Goal: Information Seeking & Learning: Check status

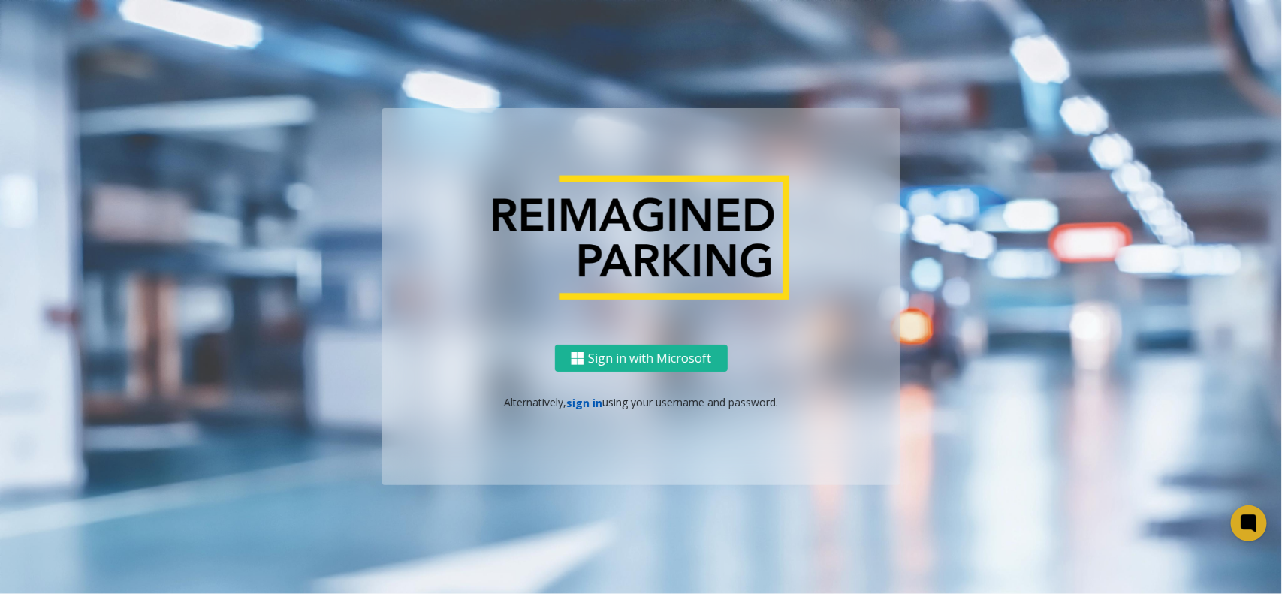
click at [583, 397] on link "sign in" at bounding box center [584, 403] width 36 height 14
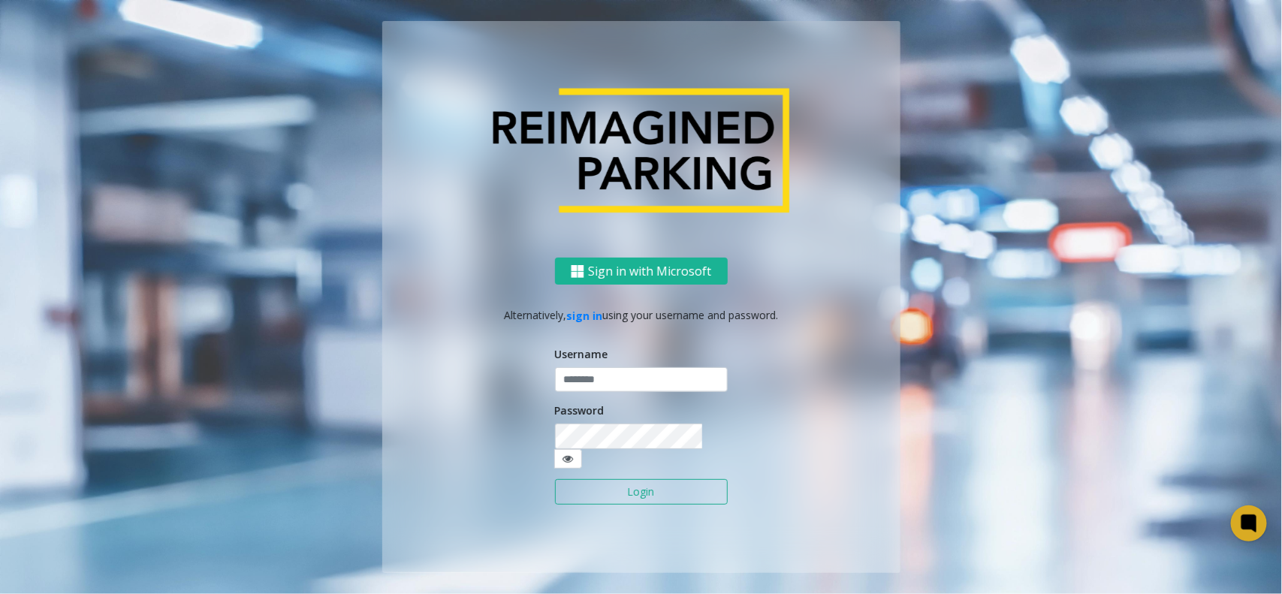
click at [654, 366] on div "Username" at bounding box center [641, 369] width 173 height 47
drag, startPoint x: 650, startPoint y: 376, endPoint x: 662, endPoint y: 392, distance: 19.4
click at [650, 376] on input "text" at bounding box center [641, 380] width 173 height 26
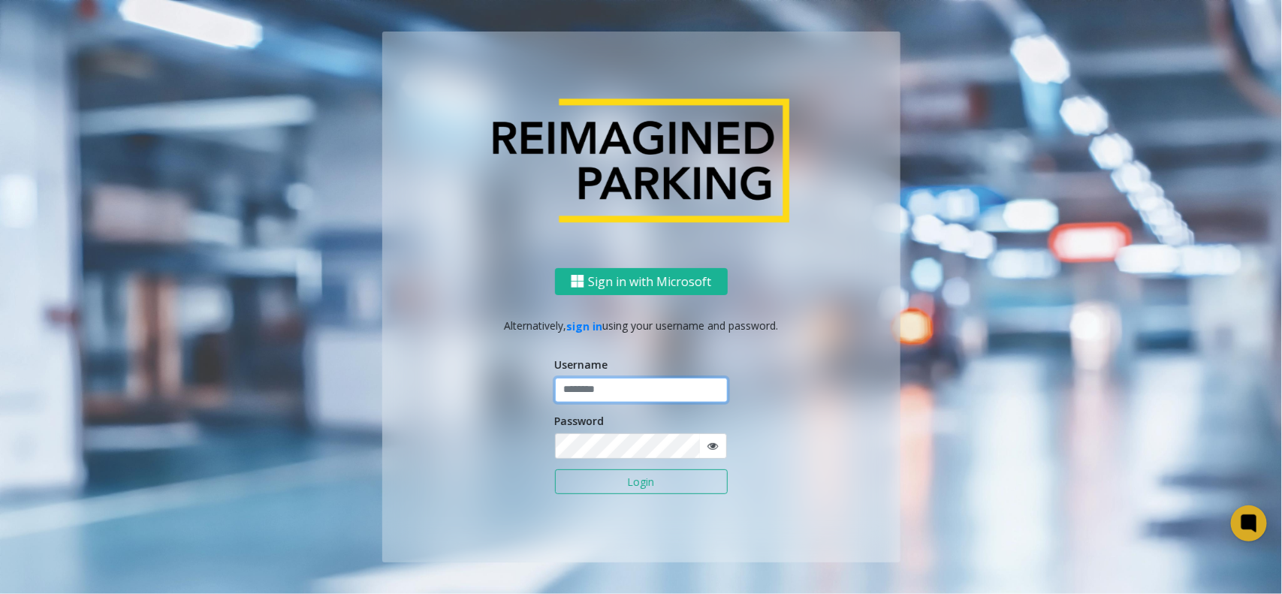
type input "**********"
click at [651, 486] on button "Login" at bounding box center [641, 482] width 173 height 26
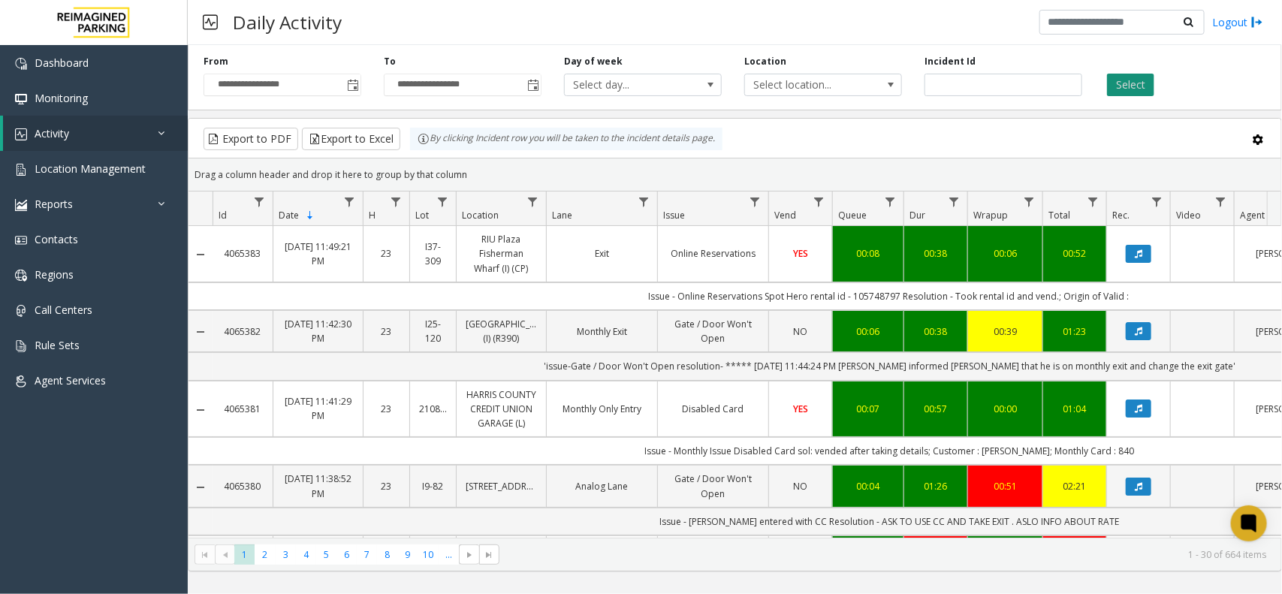
click at [1108, 81] on button "Select" at bounding box center [1130, 85] width 47 height 23
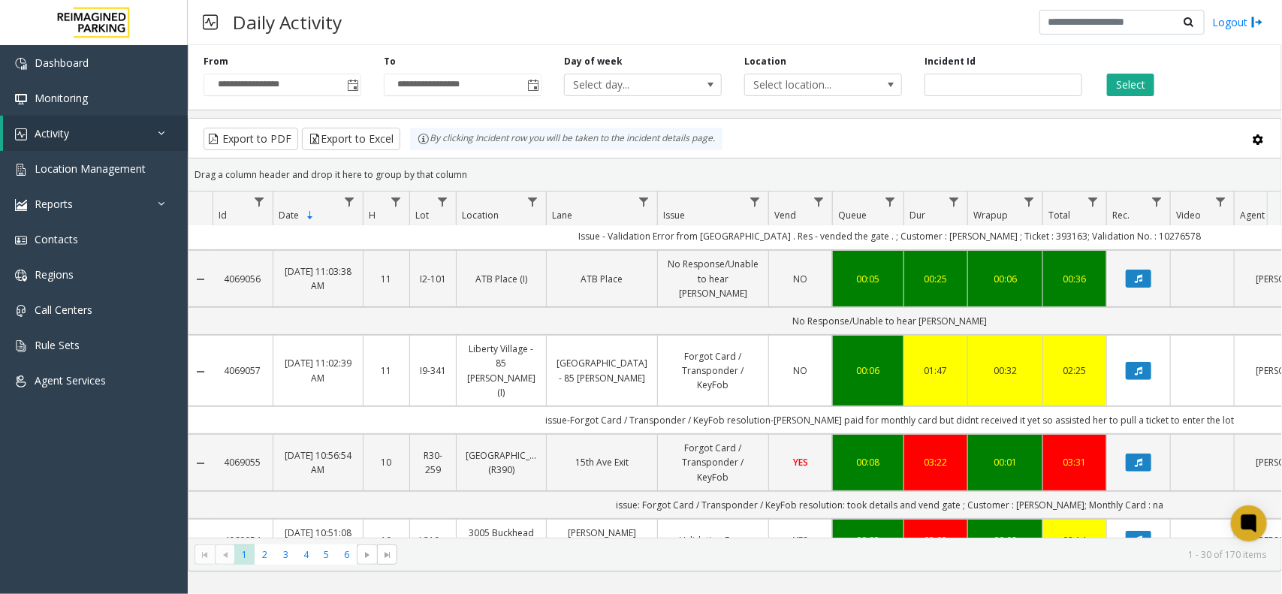
scroll to position [282, 0]
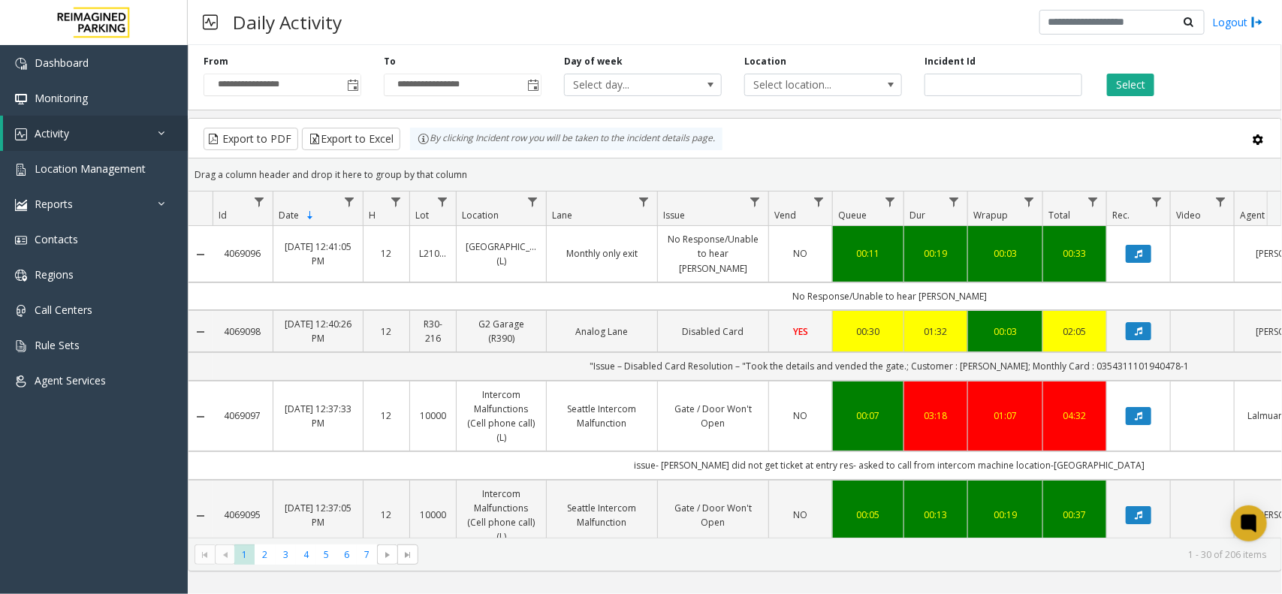
drag, startPoint x: 0, startPoint y: 0, endPoint x: 1154, endPoint y: 85, distance: 1157.4
click at [1154, 85] on div "Select" at bounding box center [1183, 75] width 180 height 41
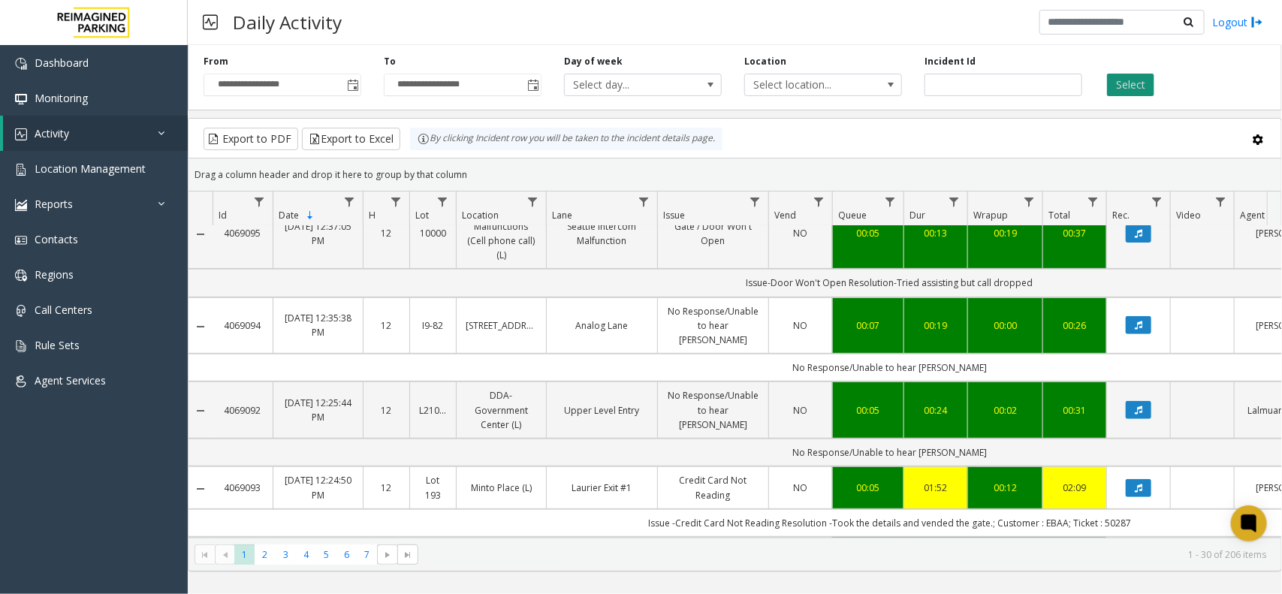
click at [1138, 85] on button "Select" at bounding box center [1130, 85] width 47 height 23
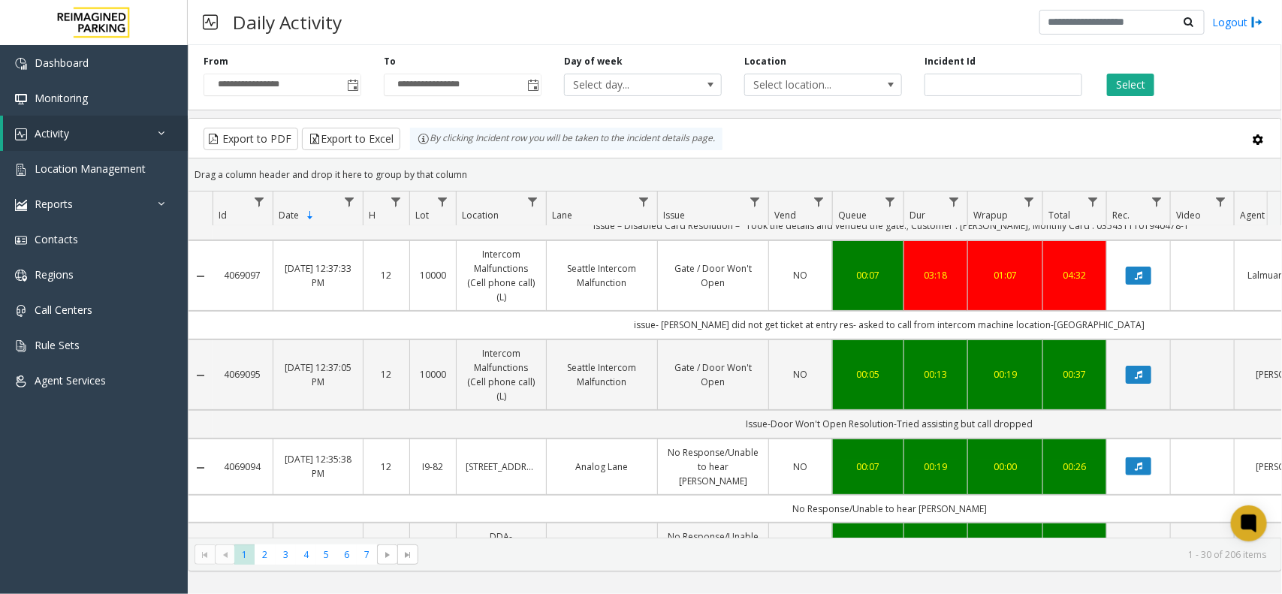
scroll to position [0, 0]
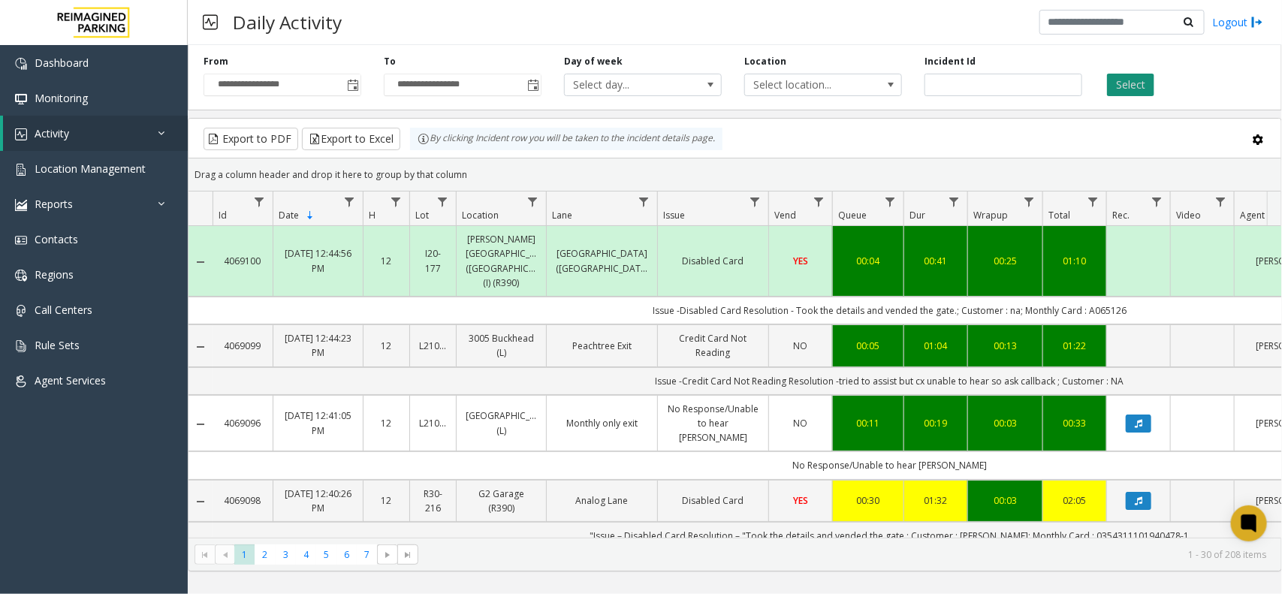
click at [1131, 90] on button "Select" at bounding box center [1130, 85] width 47 height 23
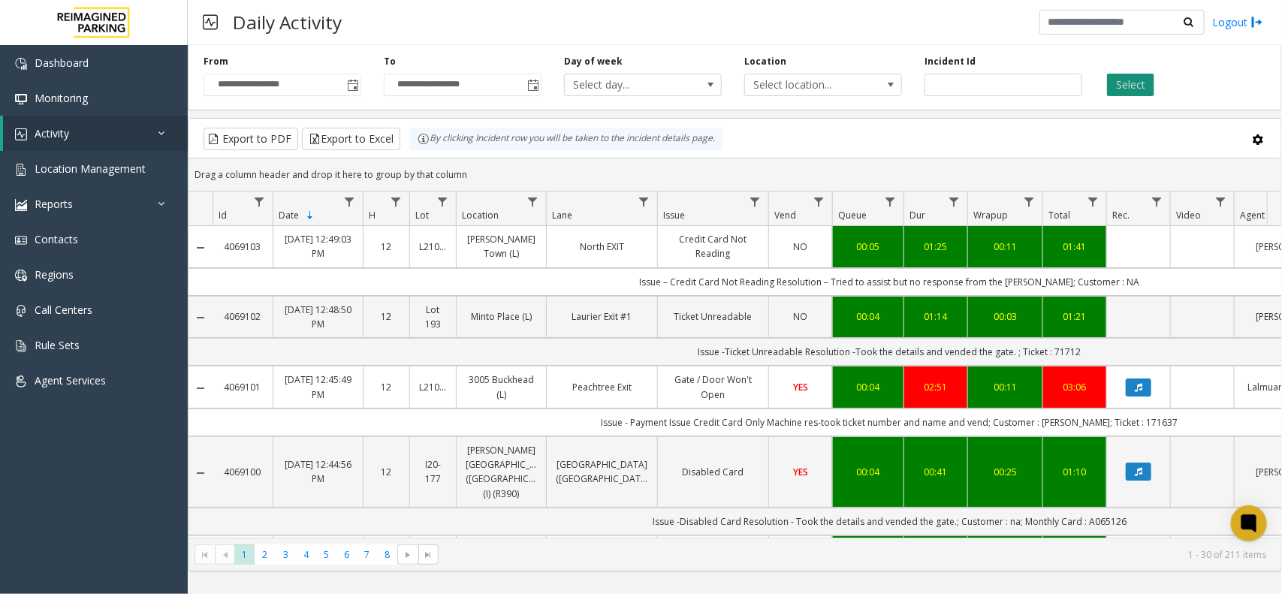
click at [1148, 79] on button "Select" at bounding box center [1130, 85] width 47 height 23
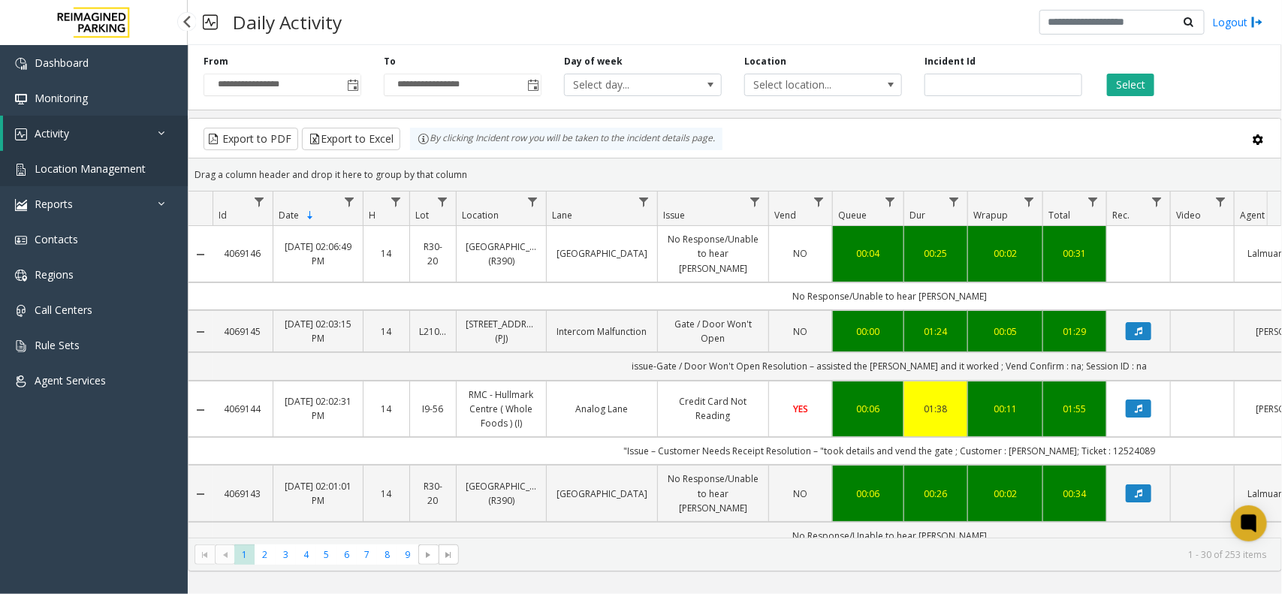
drag, startPoint x: 89, startPoint y: 173, endPoint x: 119, endPoint y: 173, distance: 30.0
click at [90, 171] on span "Location Management" at bounding box center [90, 168] width 111 height 14
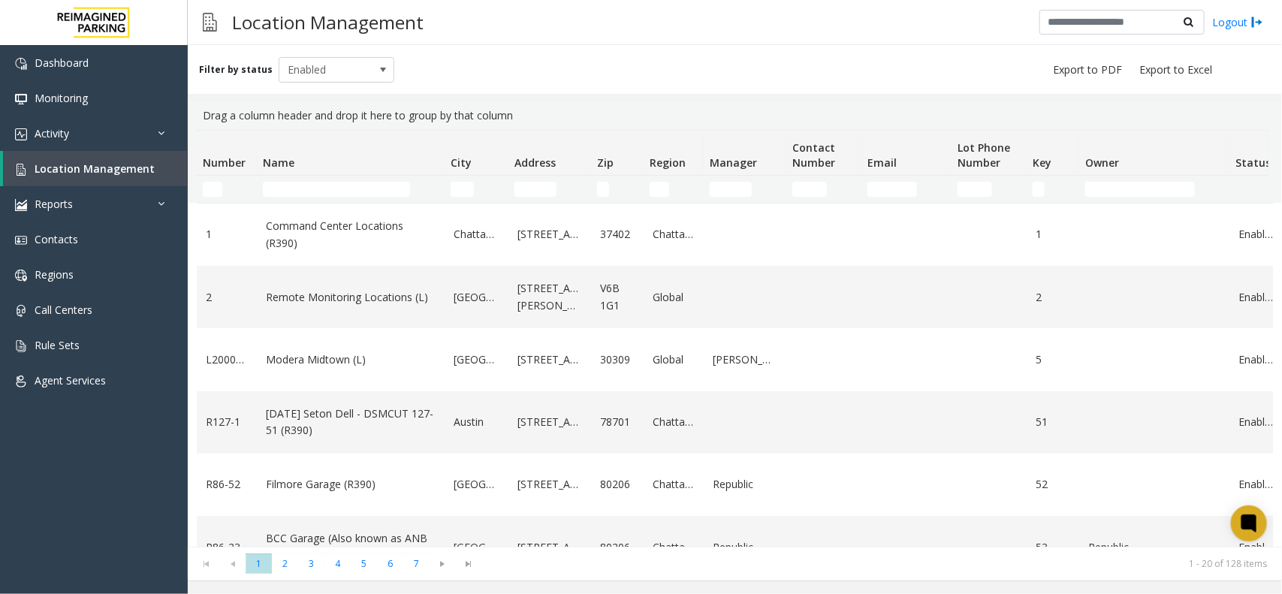
click at [333, 167] on th "Name" at bounding box center [351, 153] width 188 height 45
click at [329, 185] on input "Name Filter" at bounding box center [336, 189] width 147 height 15
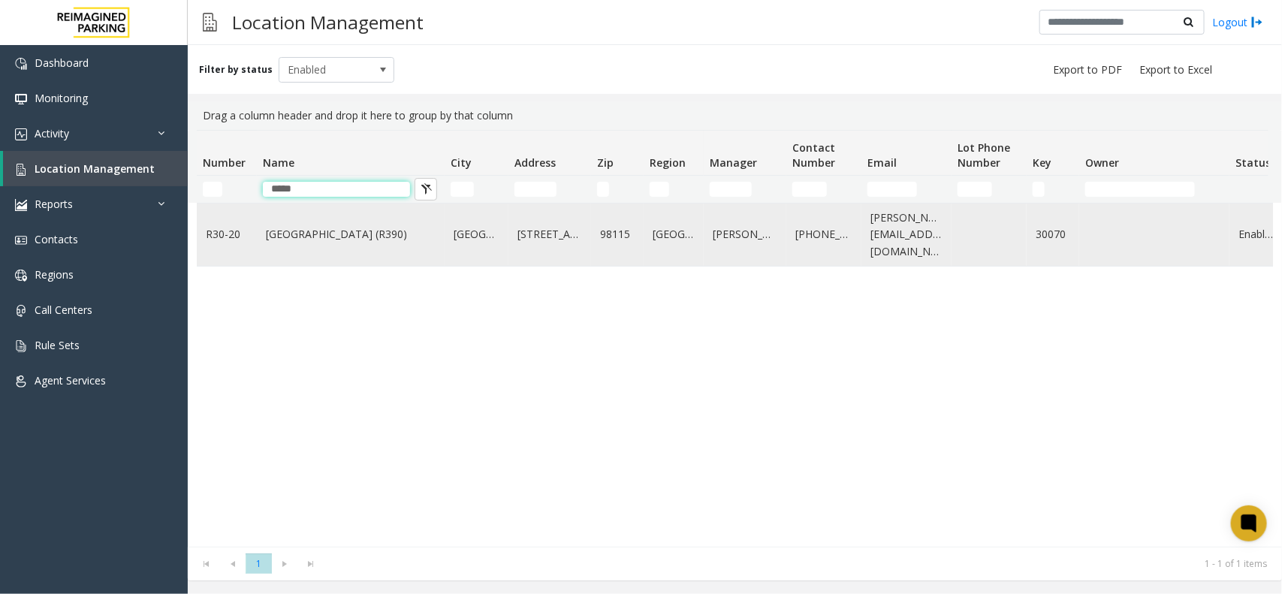
type input "*****"
click at [358, 239] on link "Green Lake Village (R390)" at bounding box center [351, 234] width 170 height 17
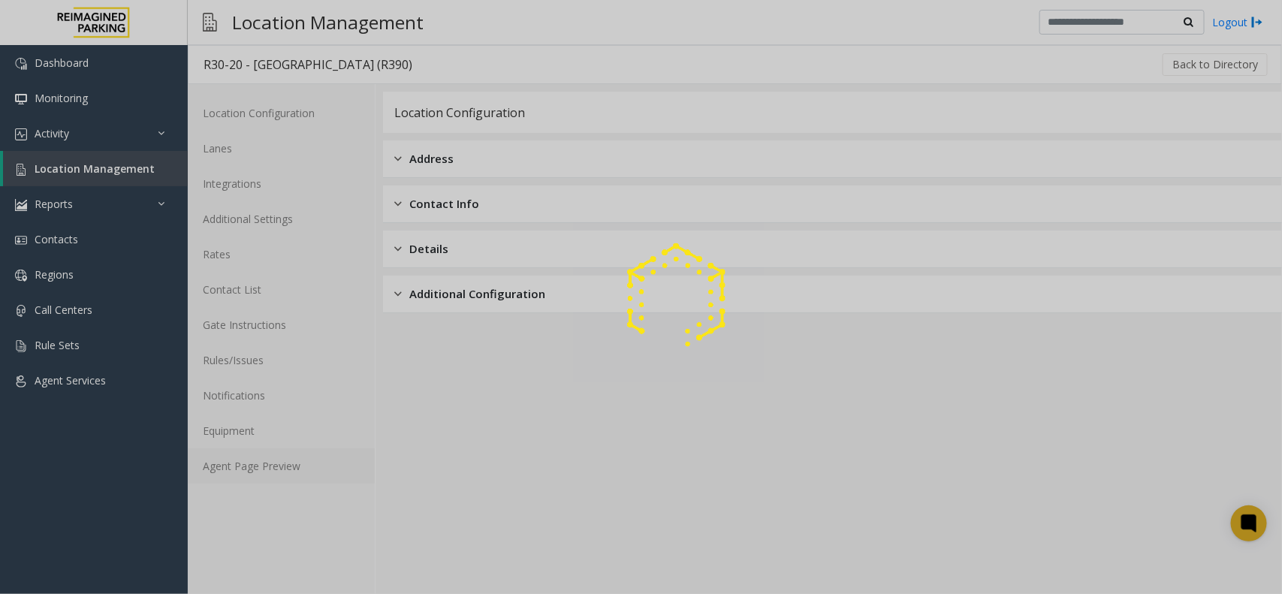
click at [241, 457] on link "Agent Page Preview" at bounding box center [281, 465] width 187 height 35
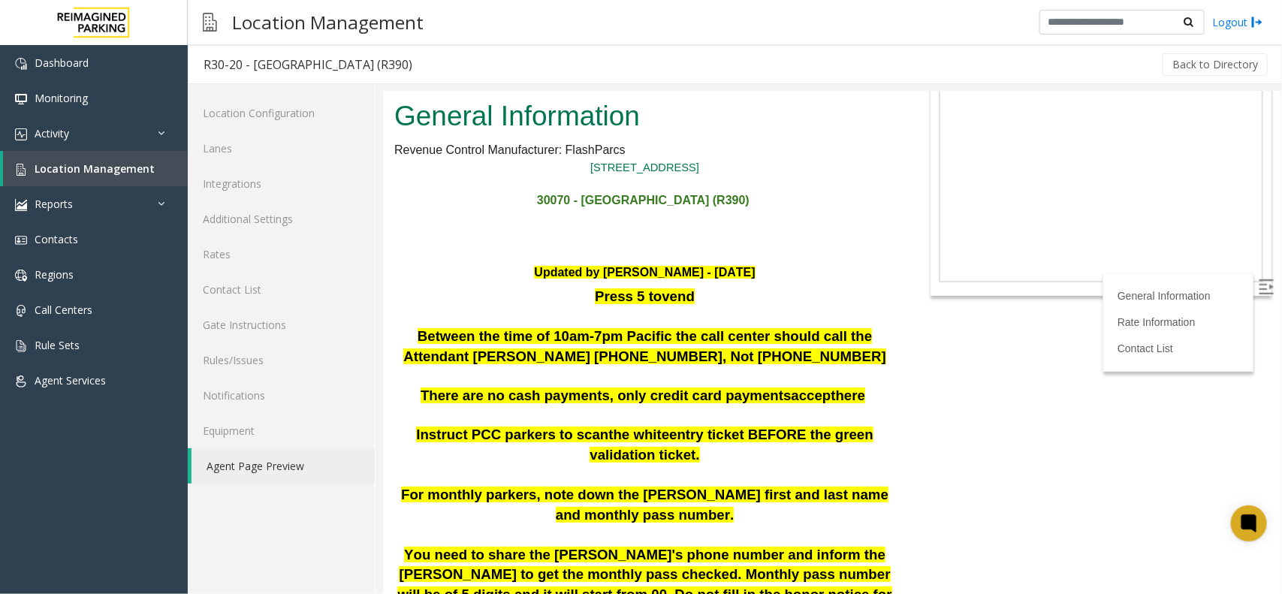
scroll to position [94, 0]
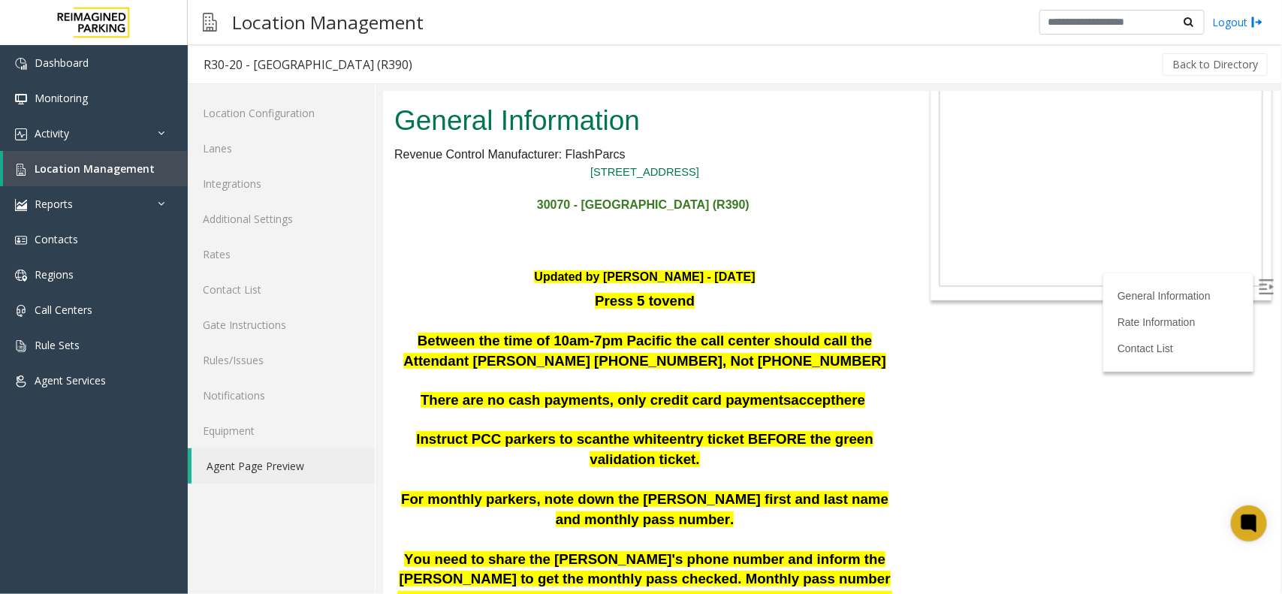
click at [580, 333] on span "Between the time of 10am-7pm Pacific the call center should call the Attendant …" at bounding box center [644, 350] width 483 height 36
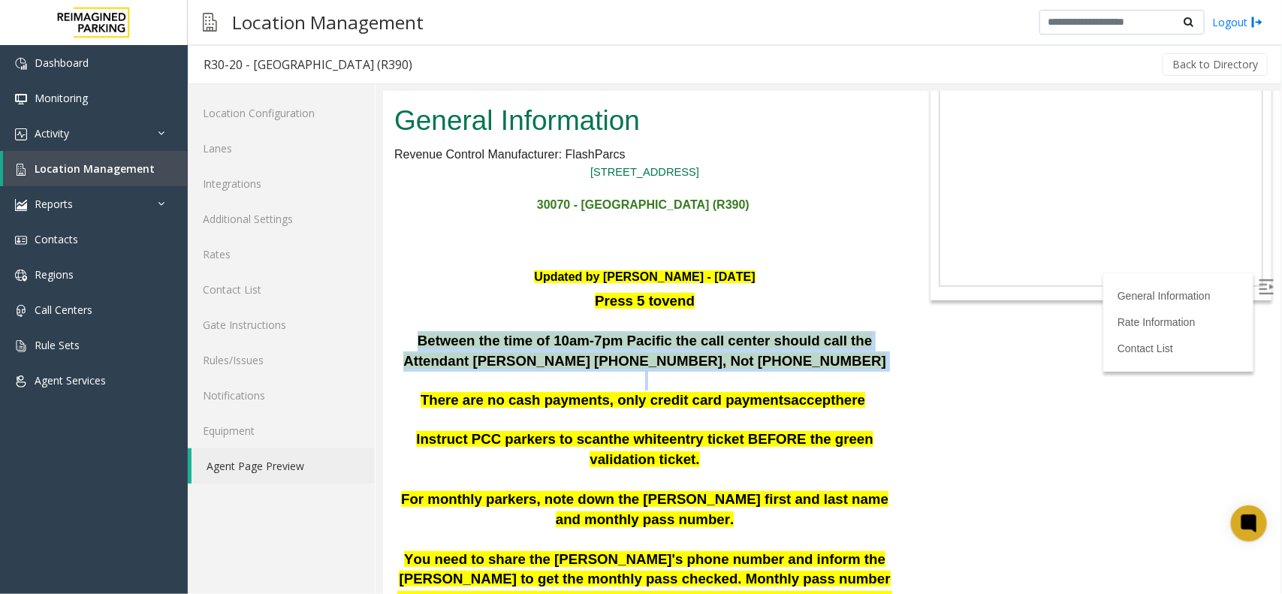
click at [580, 333] on span "Between the time of 10am-7pm Pacific the call center should call the Attendant …" at bounding box center [644, 350] width 483 height 36
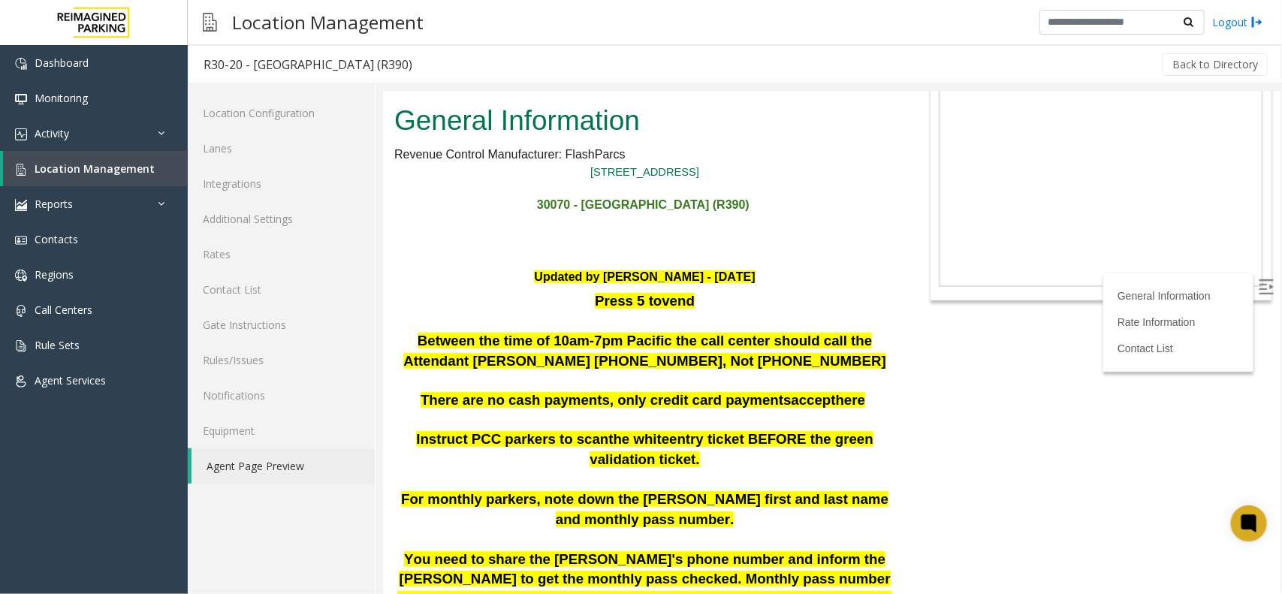
click at [608, 435] on span "the white" at bounding box center [638, 438] width 61 height 16
click at [605, 410] on p at bounding box center [644, 420] width 501 height 20
click at [619, 392] on span "There are no cash payments, only credit card payments" at bounding box center [605, 399] width 371 height 16
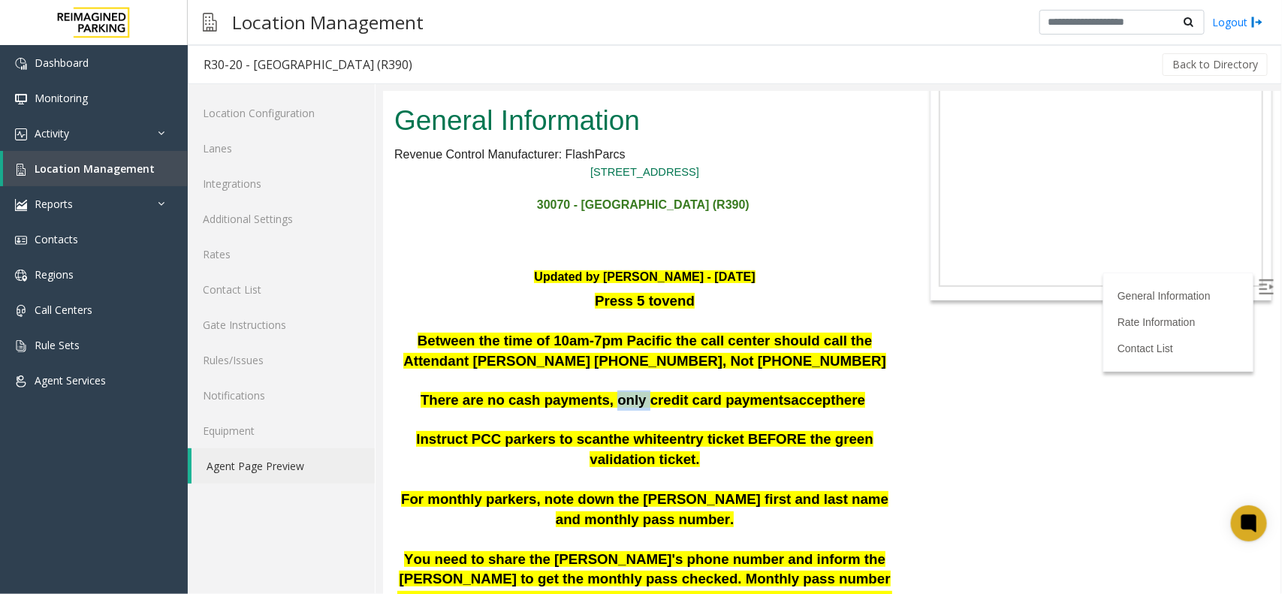
click at [619, 392] on span "There are no cash payments, only credit card payments" at bounding box center [605, 399] width 371 height 16
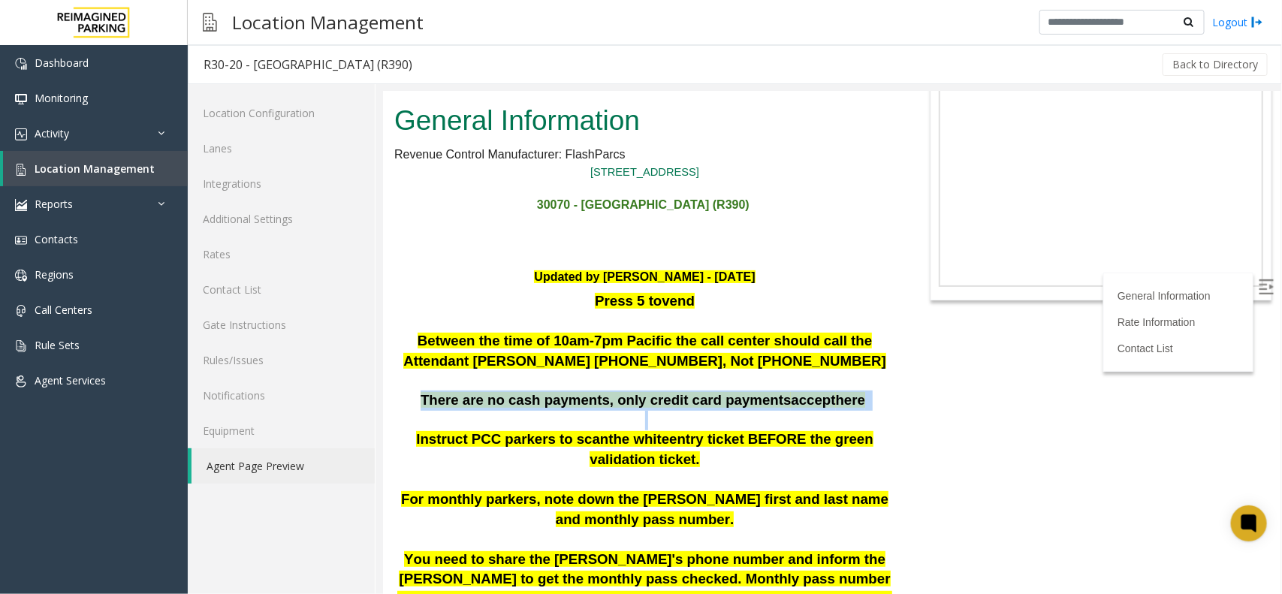
click at [619, 392] on span "There are no cash payments, only credit card payments" at bounding box center [605, 399] width 371 height 16
click at [668, 391] on span "There are no cash payments, only credit card payments" at bounding box center [605, 399] width 371 height 16
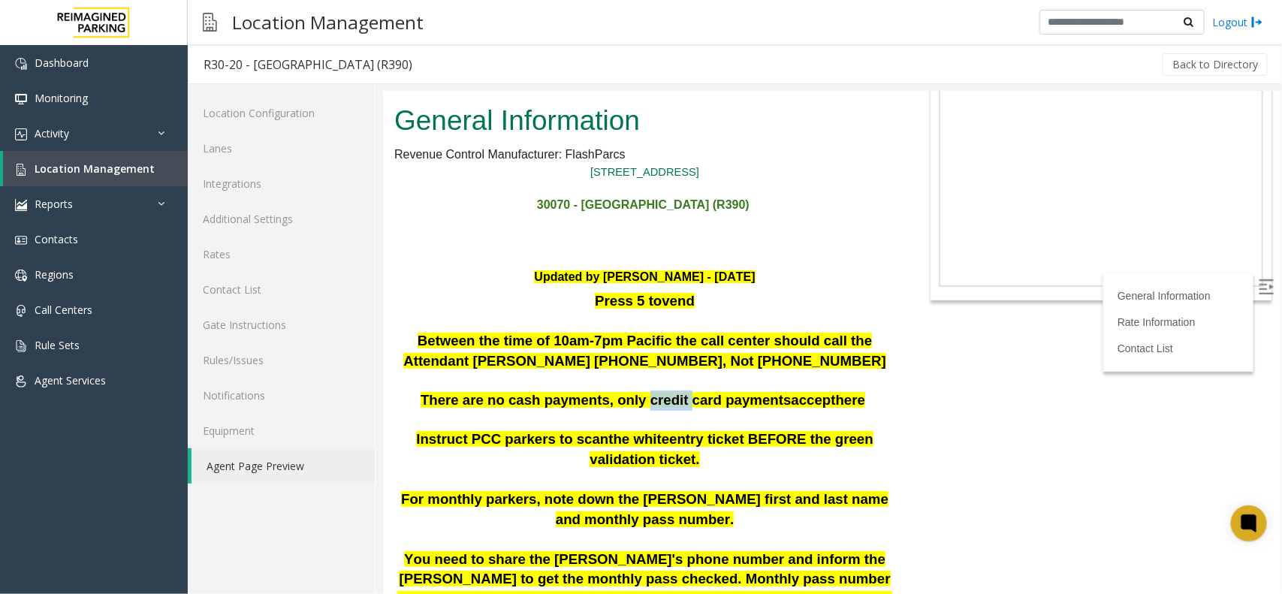
click at [668, 391] on span "There are no cash payments, only credit card payments" at bounding box center [605, 399] width 371 height 16
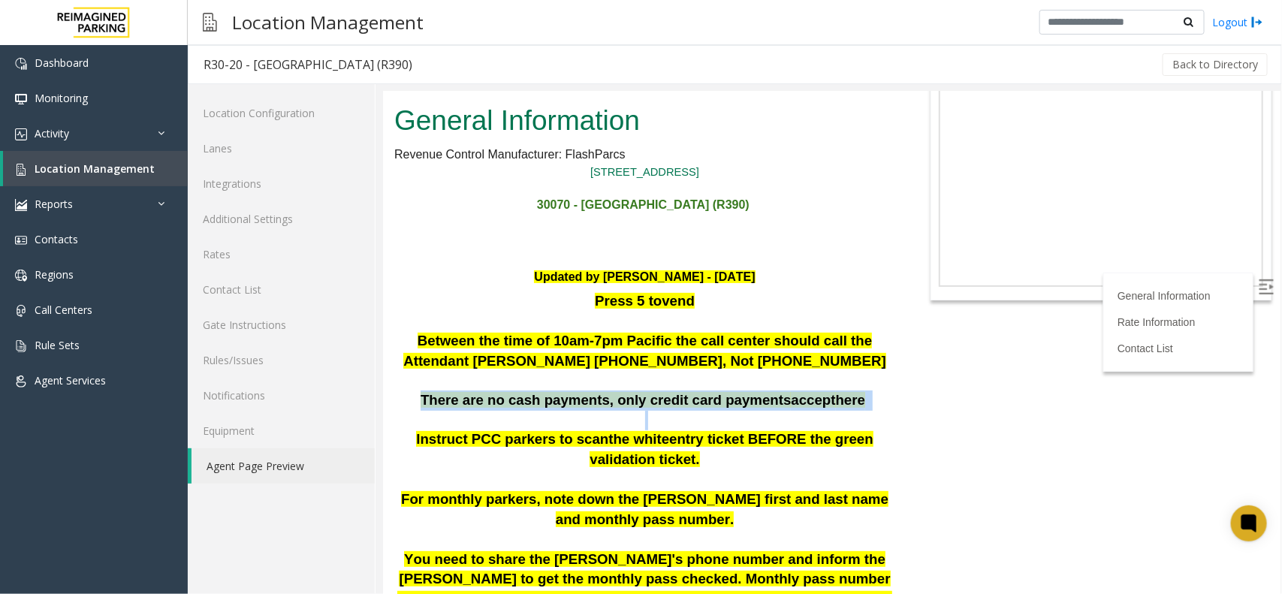
click at [668, 391] on span "There are no cash payments, only credit card payments" at bounding box center [605, 399] width 371 height 16
click at [702, 396] on span "There are no cash payments, only credit card payments" at bounding box center [605, 399] width 371 height 16
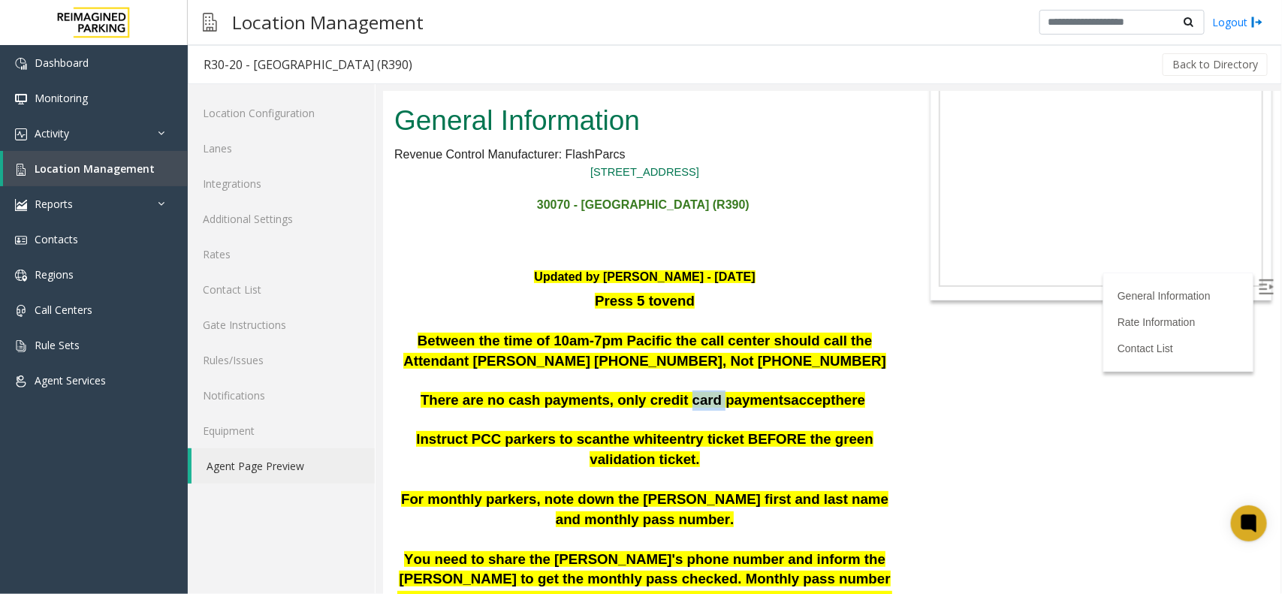
click at [702, 396] on span "There are no cash payments, only credit card payments" at bounding box center [605, 399] width 371 height 16
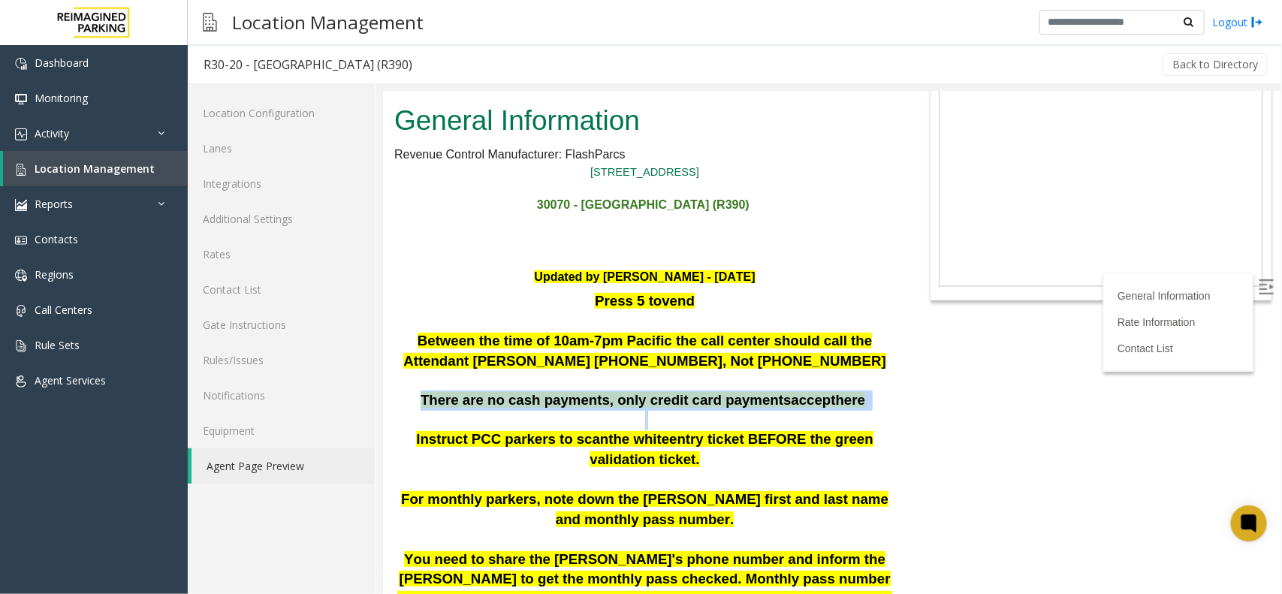
click at [702, 396] on span "There are no cash payments, only credit card payments" at bounding box center [605, 399] width 371 height 16
click at [741, 400] on span "There are no cash payments, only credit card payments" at bounding box center [605, 399] width 371 height 16
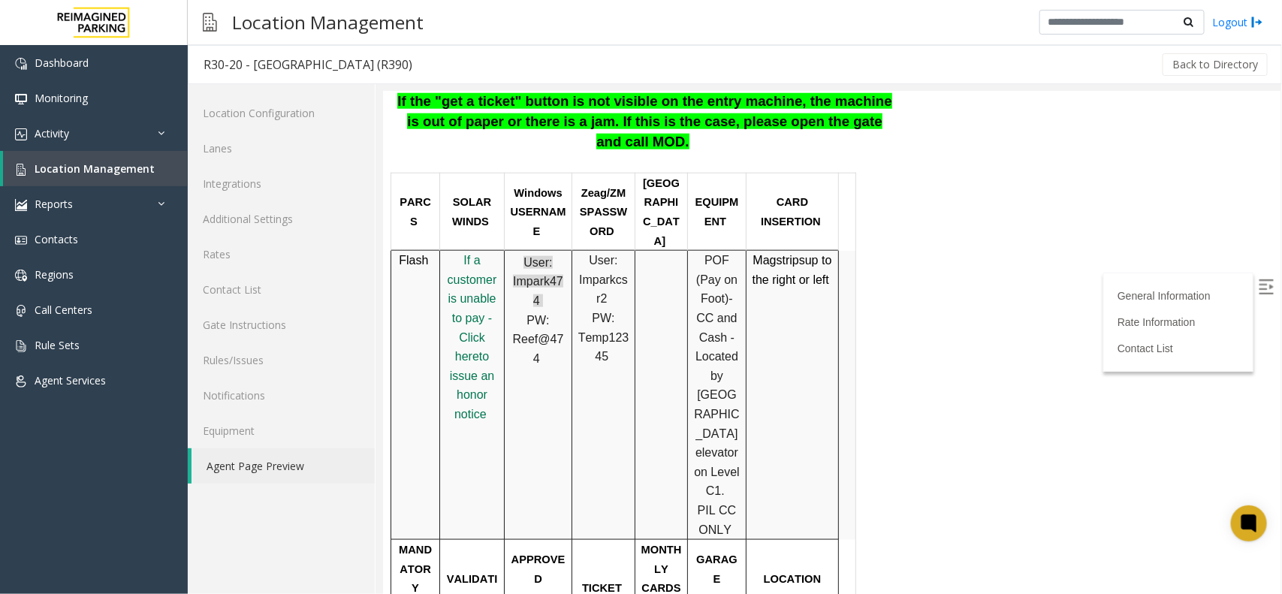
scroll to position [845, 0]
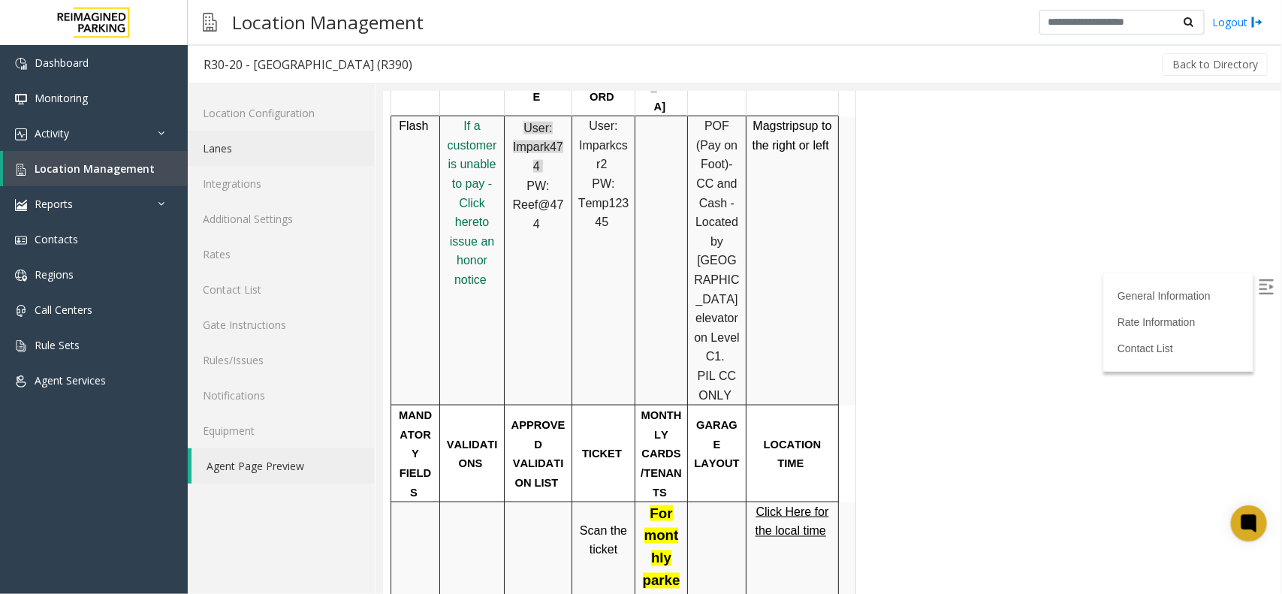
click at [245, 158] on link "Lanes" at bounding box center [281, 148] width 187 height 35
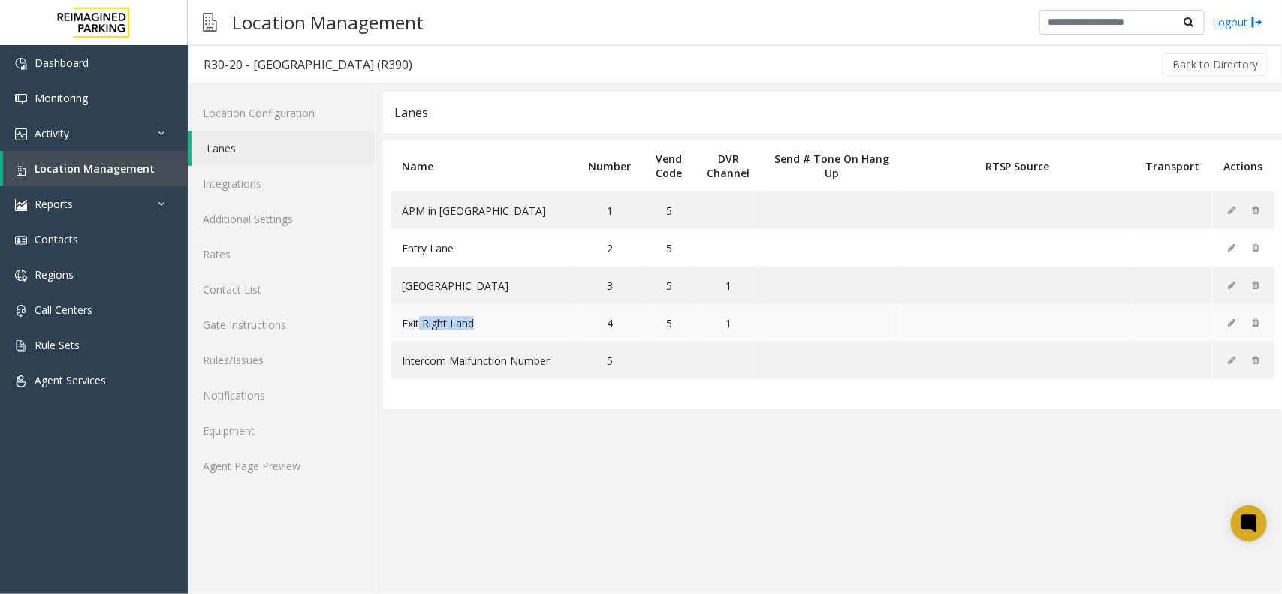
drag, startPoint x: 418, startPoint y: 323, endPoint x: 496, endPoint y: 323, distance: 78.9
click at [496, 323] on td "Exit Right Land" at bounding box center [483, 323] width 185 height 38
drag, startPoint x: 426, startPoint y: 285, endPoint x: 577, endPoint y: 297, distance: 151.4
click at [578, 294] on tr "Exit Center Lane 3 5 1" at bounding box center [833, 286] width 884 height 38
drag, startPoint x: 409, startPoint y: 317, endPoint x: 516, endPoint y: 317, distance: 106.6
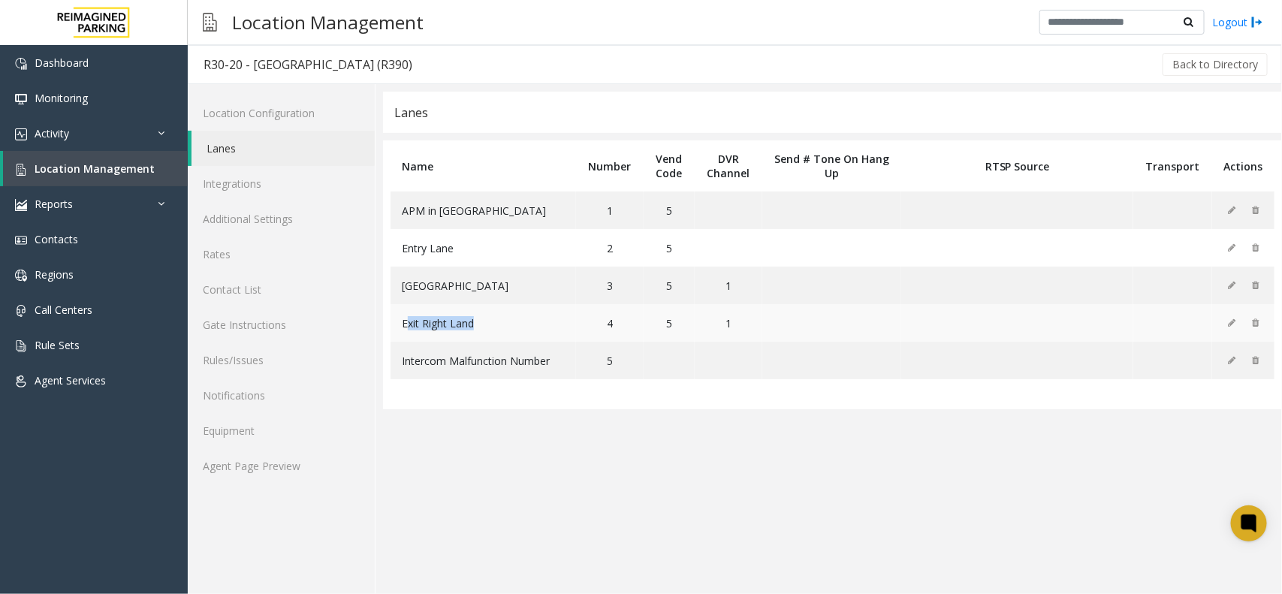
click at [516, 317] on td "Exit Right Land" at bounding box center [483, 323] width 185 height 38
click at [512, 424] on app-lanes "Lanes Name Number Vend Code DVR Channel Send # Tone On Hang Up RTSP Source Tran…" at bounding box center [832, 343] width 899 height 502
click at [100, 167] on span "Location Management" at bounding box center [95, 168] width 120 height 14
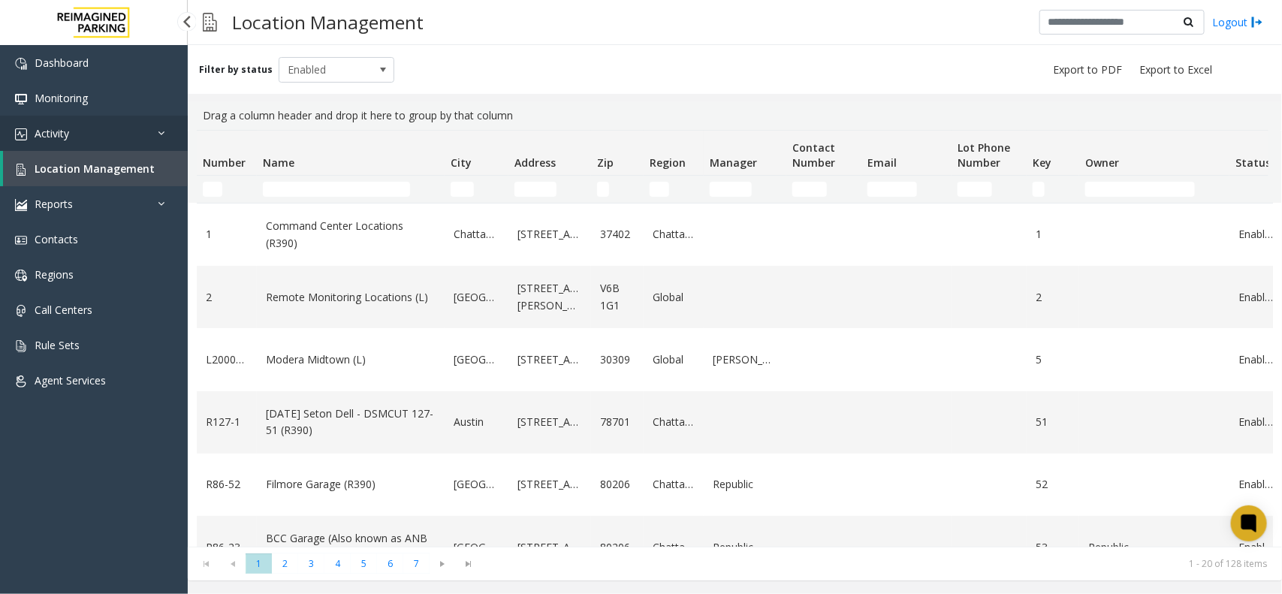
drag, startPoint x: 125, startPoint y: 141, endPoint x: 117, endPoint y: 163, distance: 23.0
click at [125, 141] on link "Activity" at bounding box center [94, 133] width 188 height 35
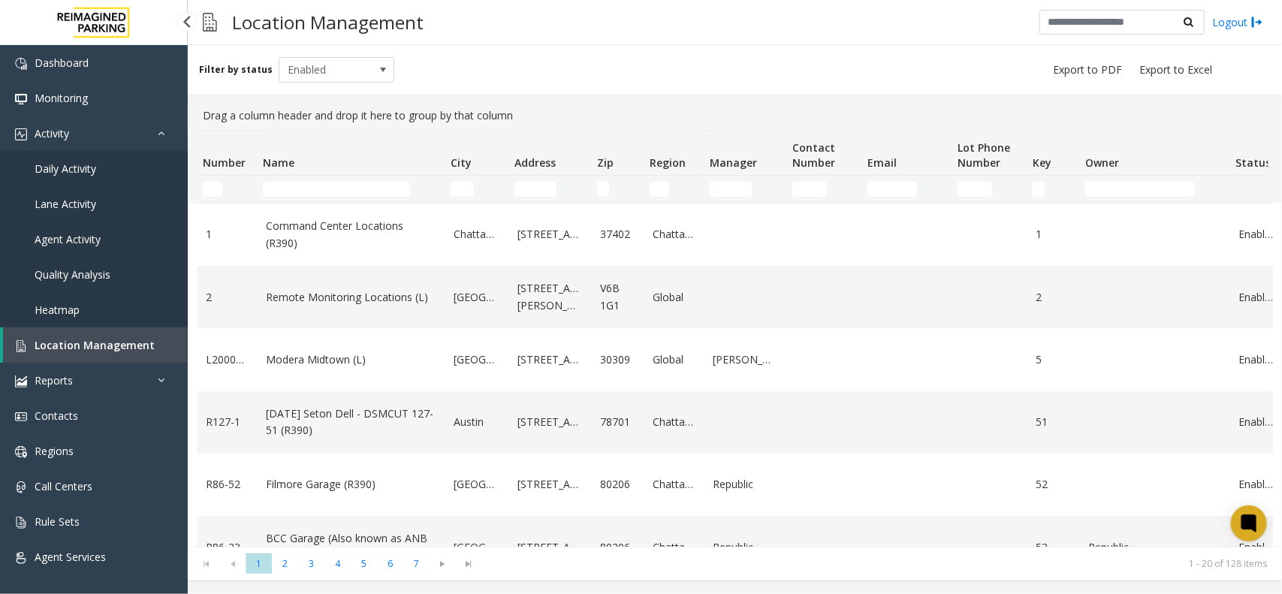
click at [113, 175] on link "Daily Activity" at bounding box center [94, 168] width 188 height 35
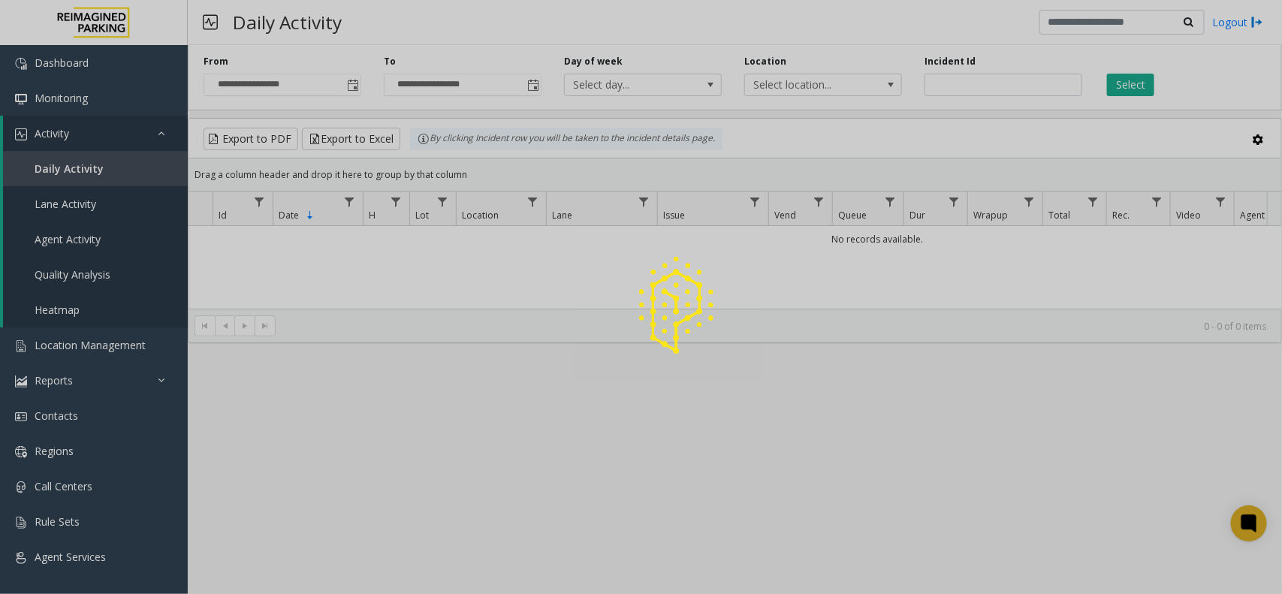
click at [1143, 80] on div at bounding box center [641, 297] width 1282 height 594
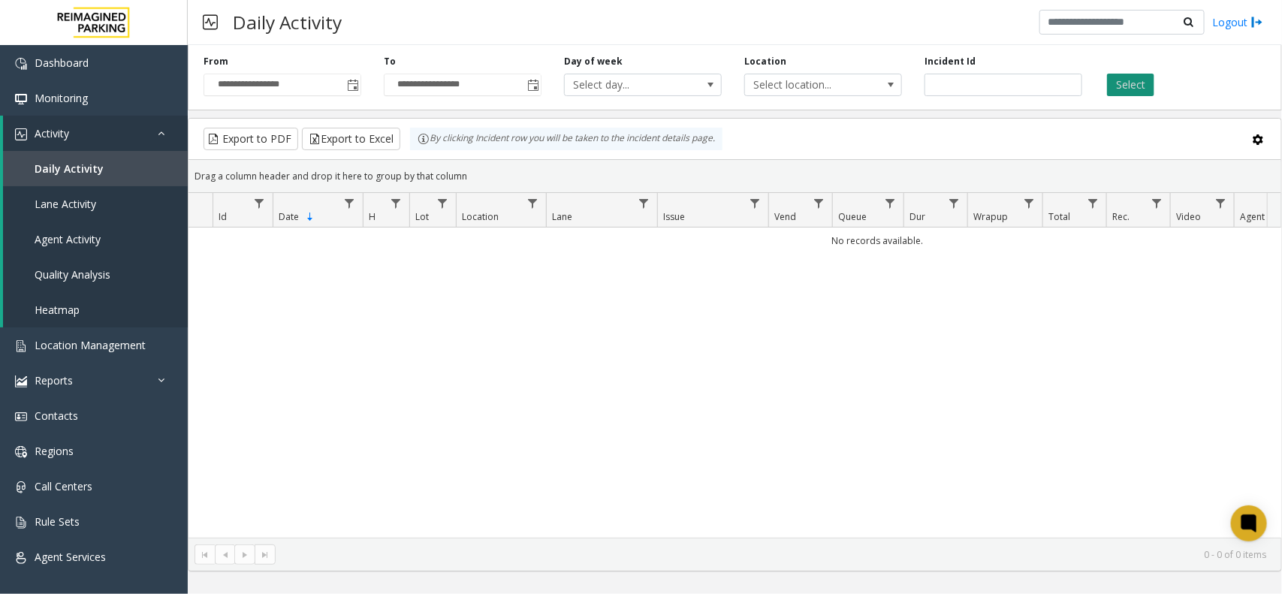
click at [1142, 84] on button "Select" at bounding box center [1130, 85] width 47 height 23
click at [114, 173] on link "Daily Activity" at bounding box center [95, 168] width 185 height 35
click at [354, 91] on span "Toggle popup" at bounding box center [353, 86] width 12 height 12
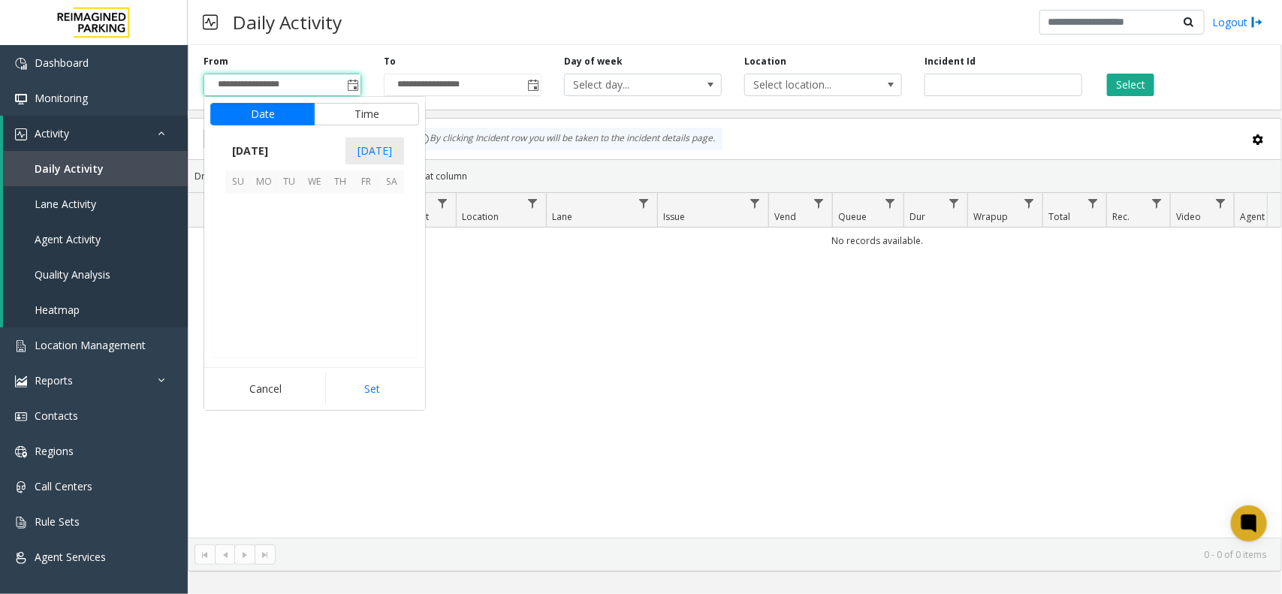
scroll to position [269409, 0]
click at [284, 209] on span "2" at bounding box center [289, 207] width 26 height 26
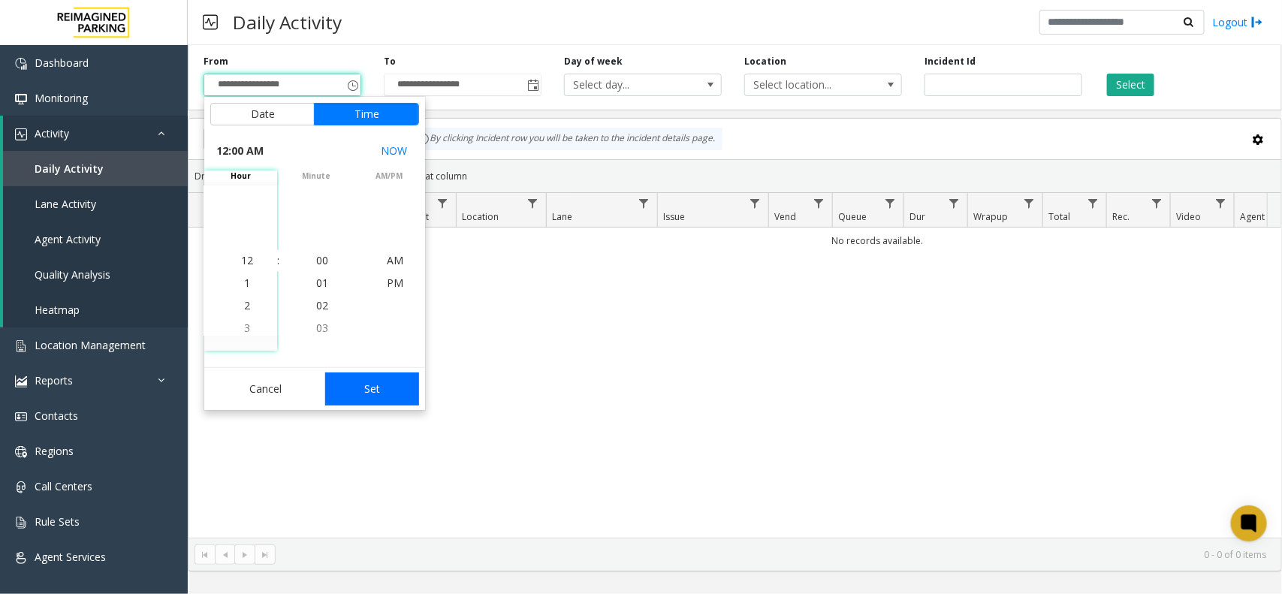
click at [383, 402] on button "Set" at bounding box center [372, 388] width 95 height 33
type input "**********"
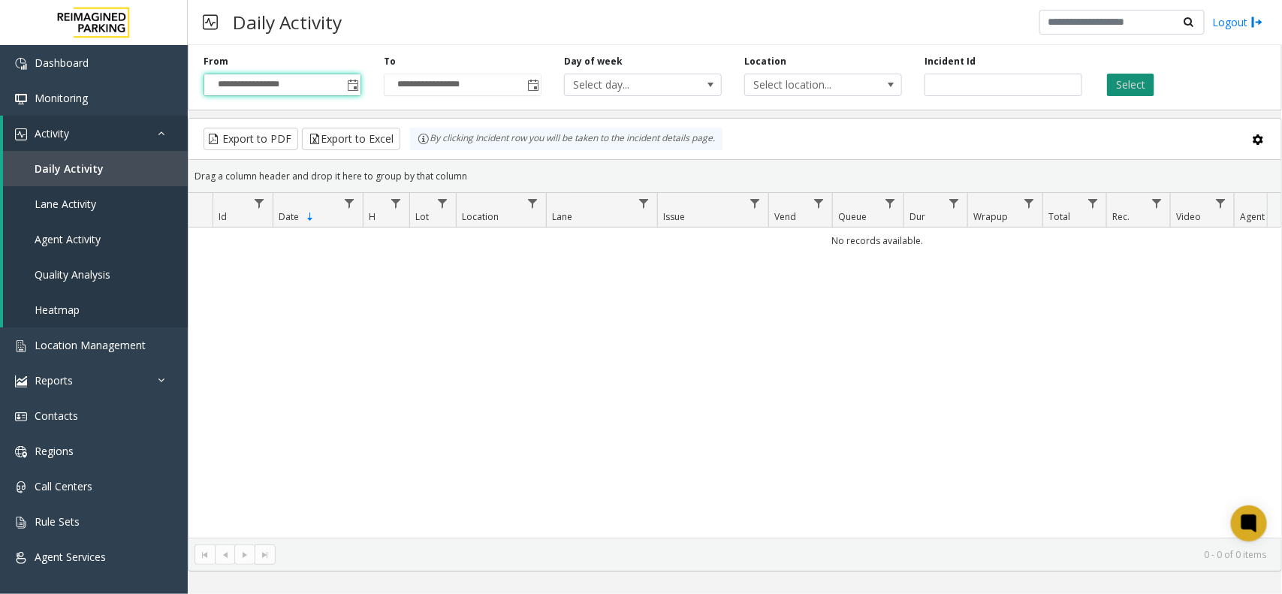
click at [1128, 80] on button "Select" at bounding box center [1130, 85] width 47 height 23
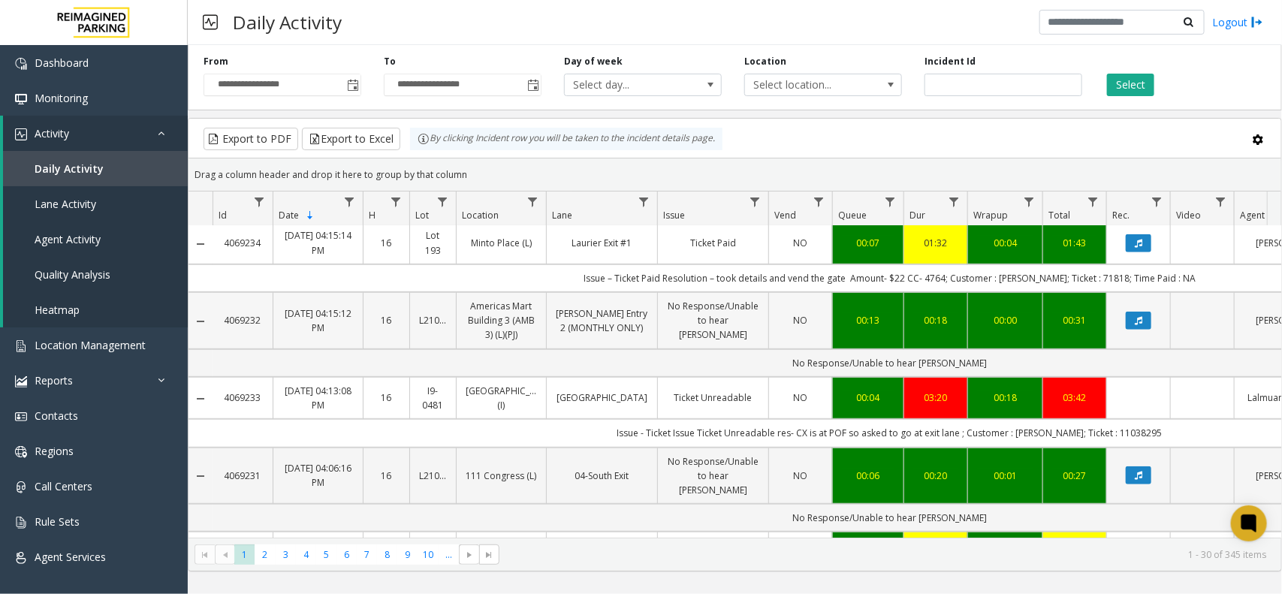
scroll to position [375, 0]
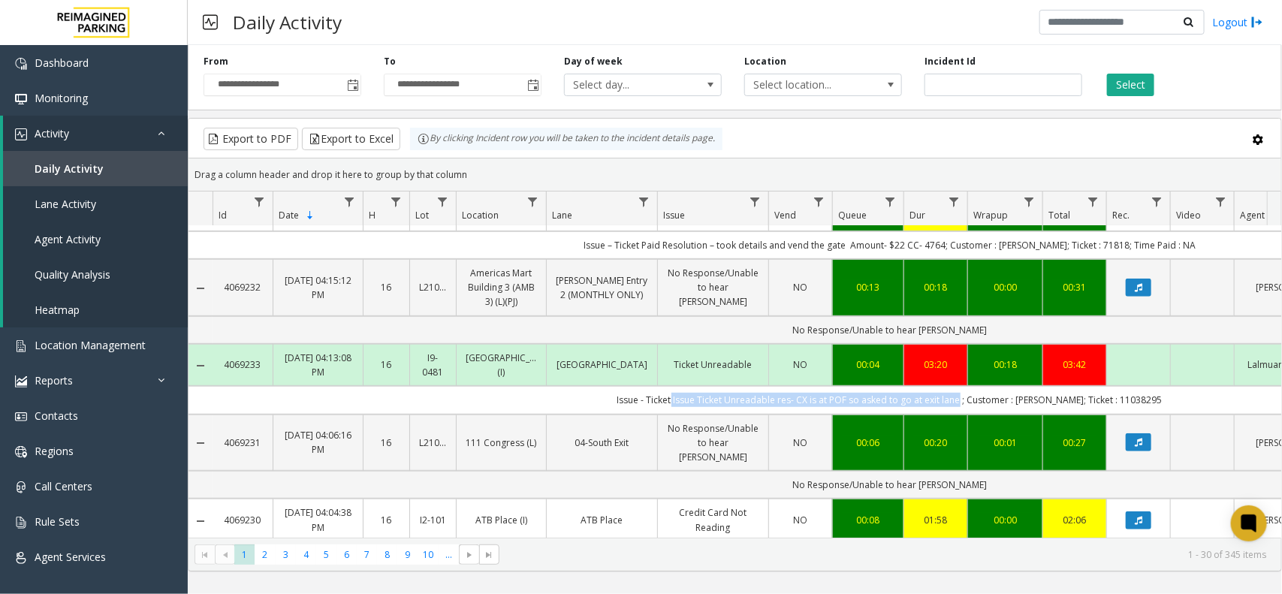
drag, startPoint x: 692, startPoint y: 410, endPoint x: 978, endPoint y: 407, distance: 285.4
click at [978, 407] on td "Issue - Ticket Issue Ticket Unreadable res- CX is at POF so asked to go at exit…" at bounding box center [890, 400] width 1354 height 28
click at [1044, 407] on td "Issue - Ticket Issue Ticket Unreadable res- CX is at POF so asked to go at exit…" at bounding box center [890, 400] width 1354 height 28
copy td "Sean"
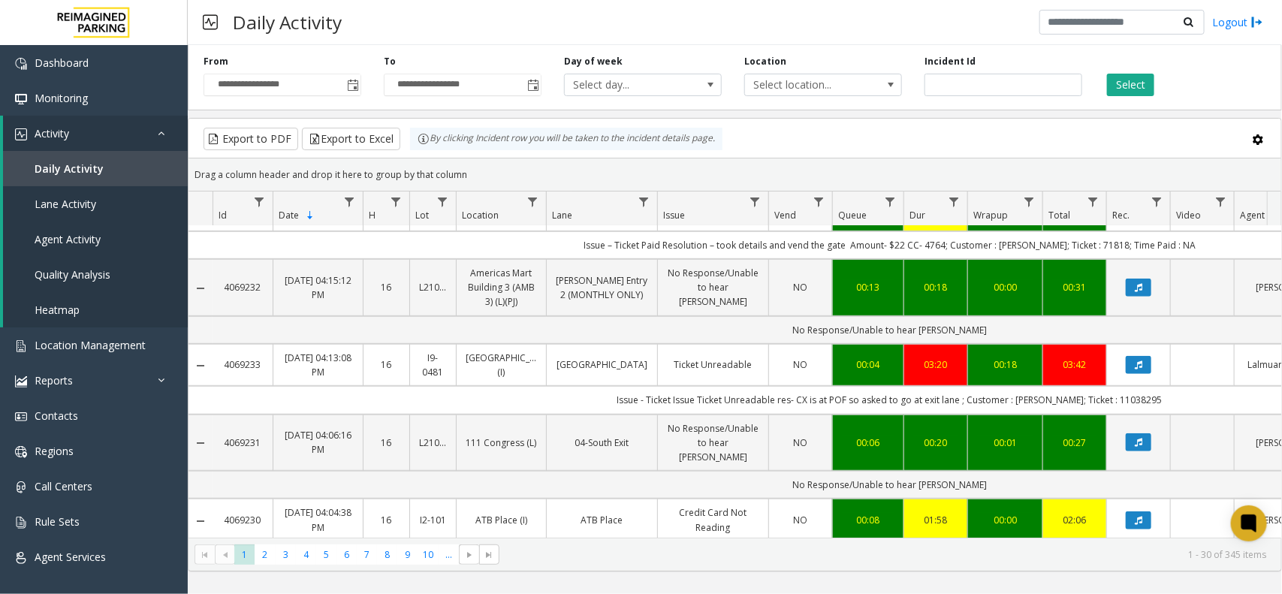
click at [1108, 406] on td "Issue - Ticket Issue Ticket Unreadable res- CX is at POF so asked to go at exit…" at bounding box center [890, 400] width 1354 height 28
copy td "11038295"
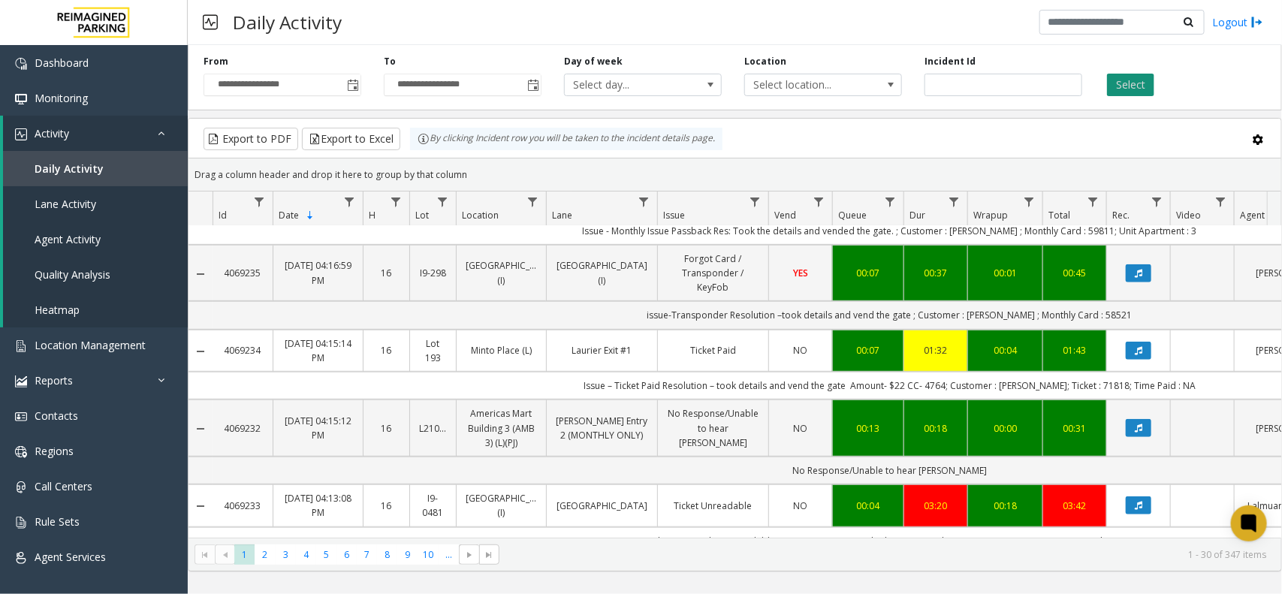
click at [1115, 83] on button "Select" at bounding box center [1130, 85] width 47 height 23
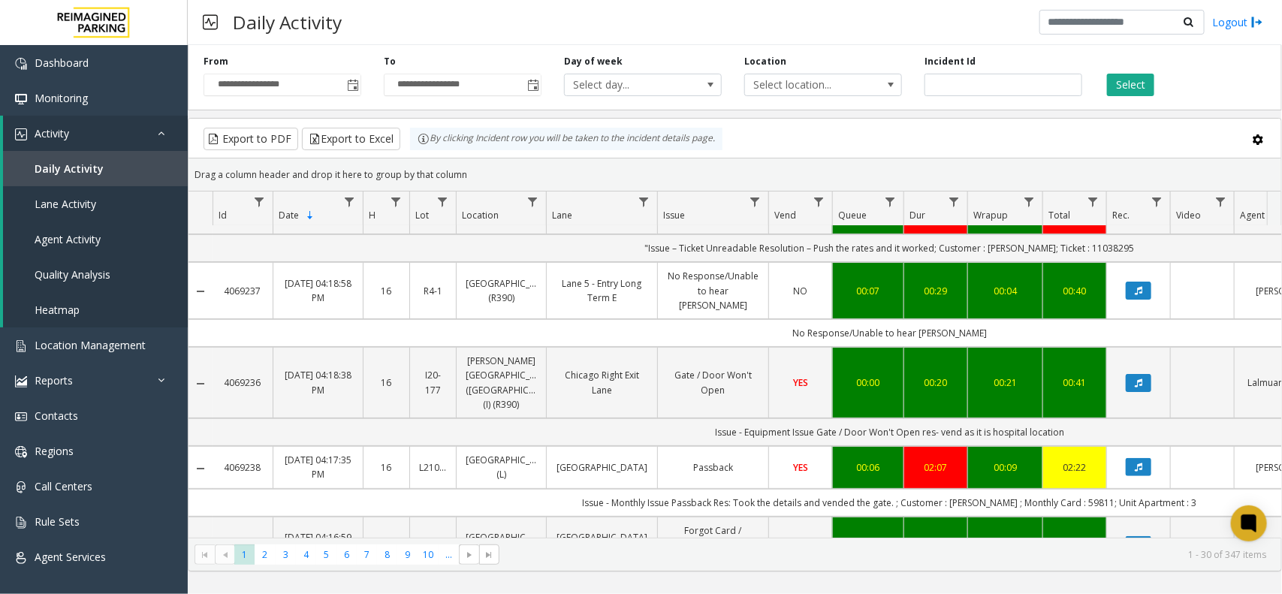
scroll to position [0, 0]
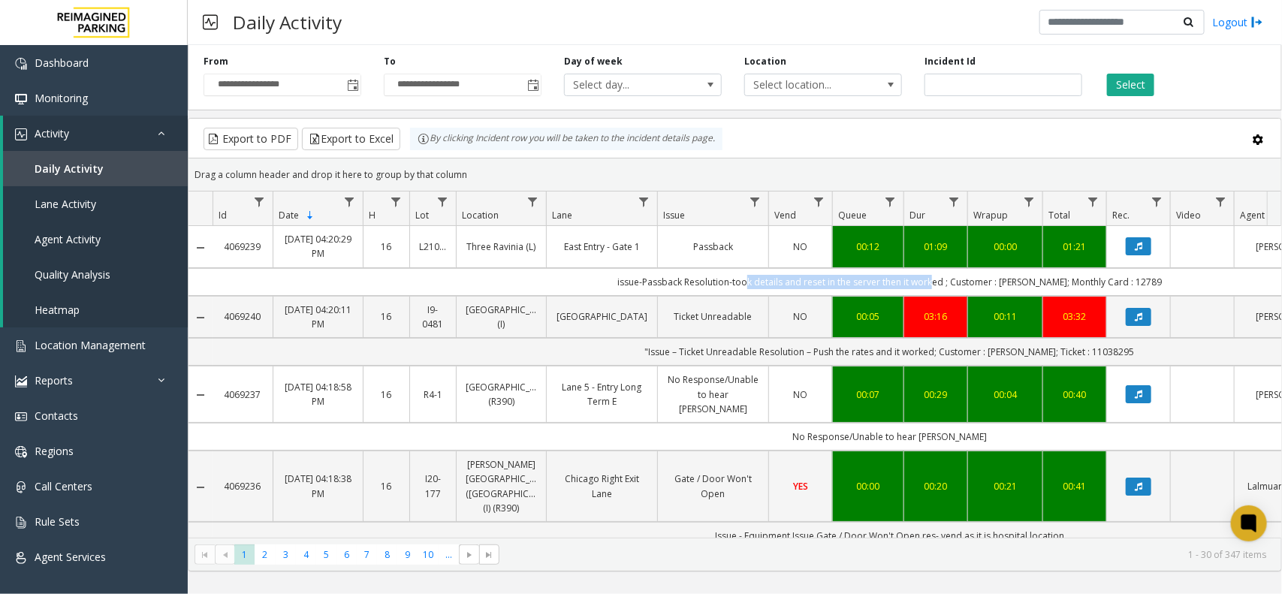
drag, startPoint x: 744, startPoint y: 285, endPoint x: 932, endPoint y: 284, distance: 187.8
click at [932, 284] on td "issue-Passback Resolution-took details and reset in the server then it worked ;…" at bounding box center [890, 282] width 1354 height 28
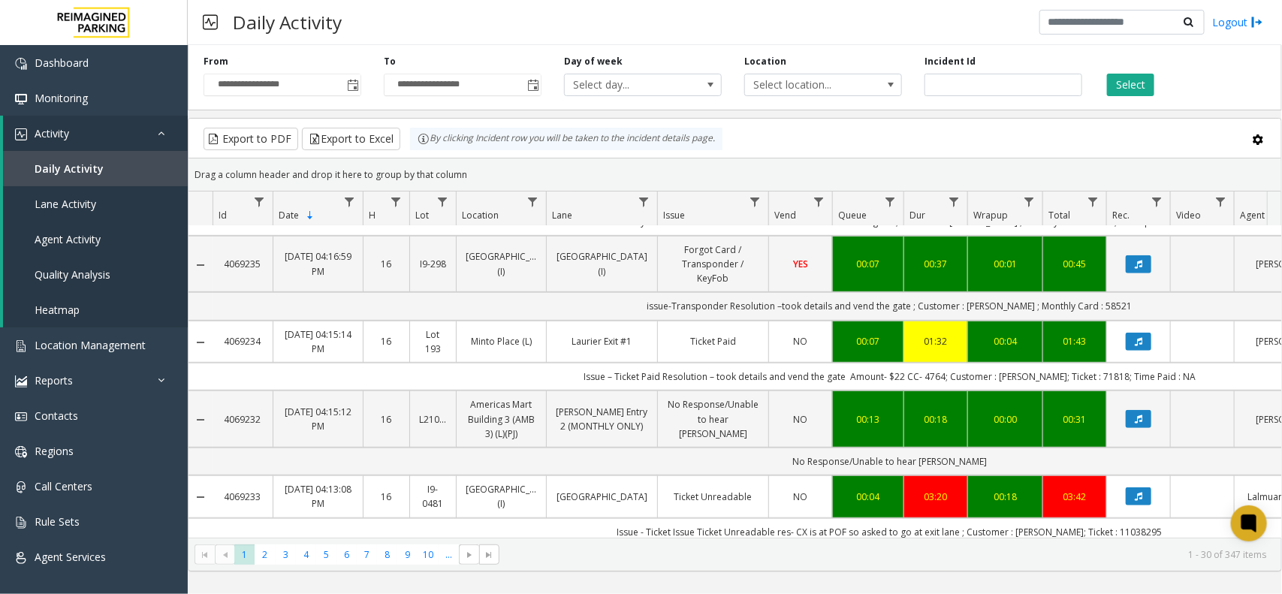
scroll to position [563, 0]
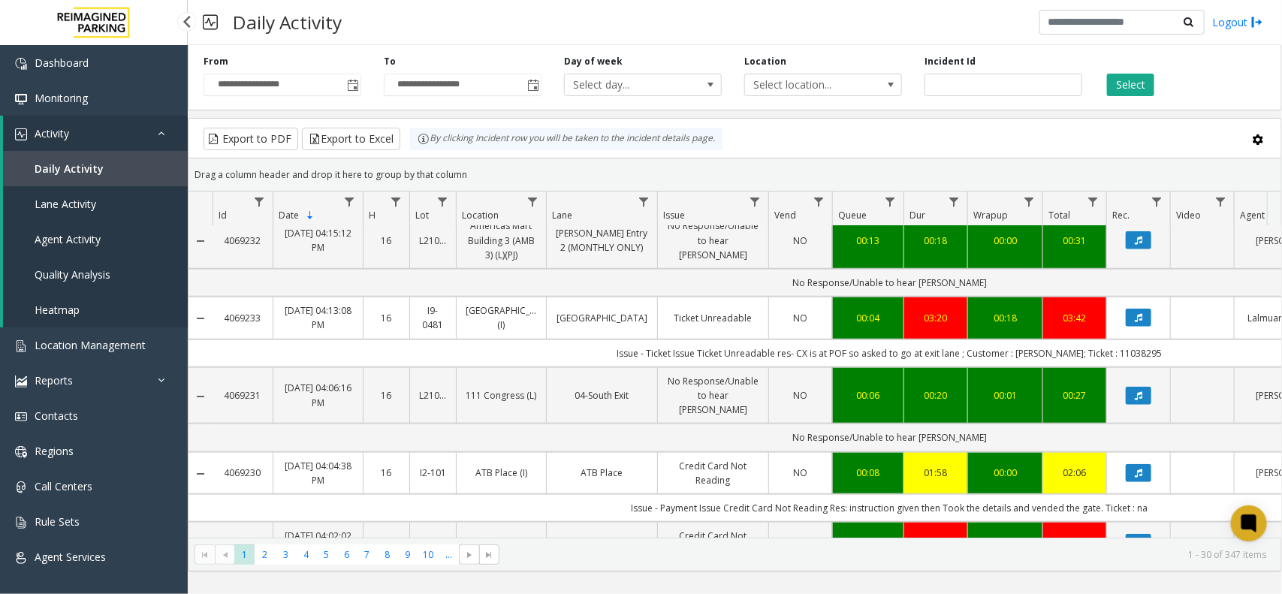
click at [83, 158] on link "Daily Activity" at bounding box center [95, 168] width 185 height 35
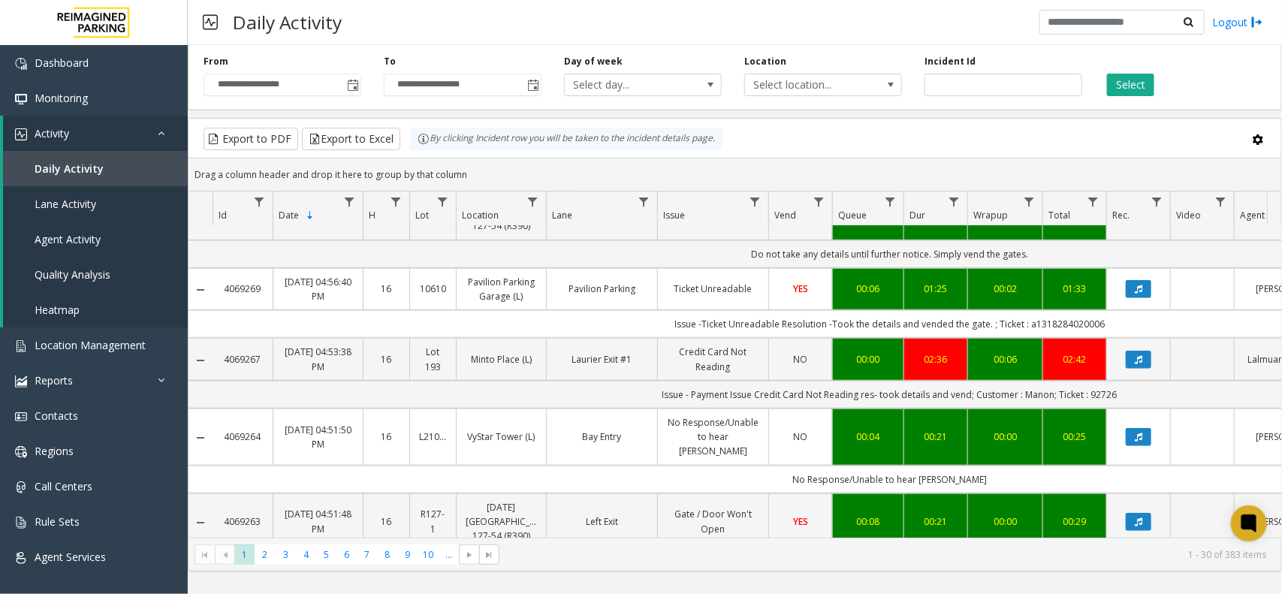
scroll to position [657, 0]
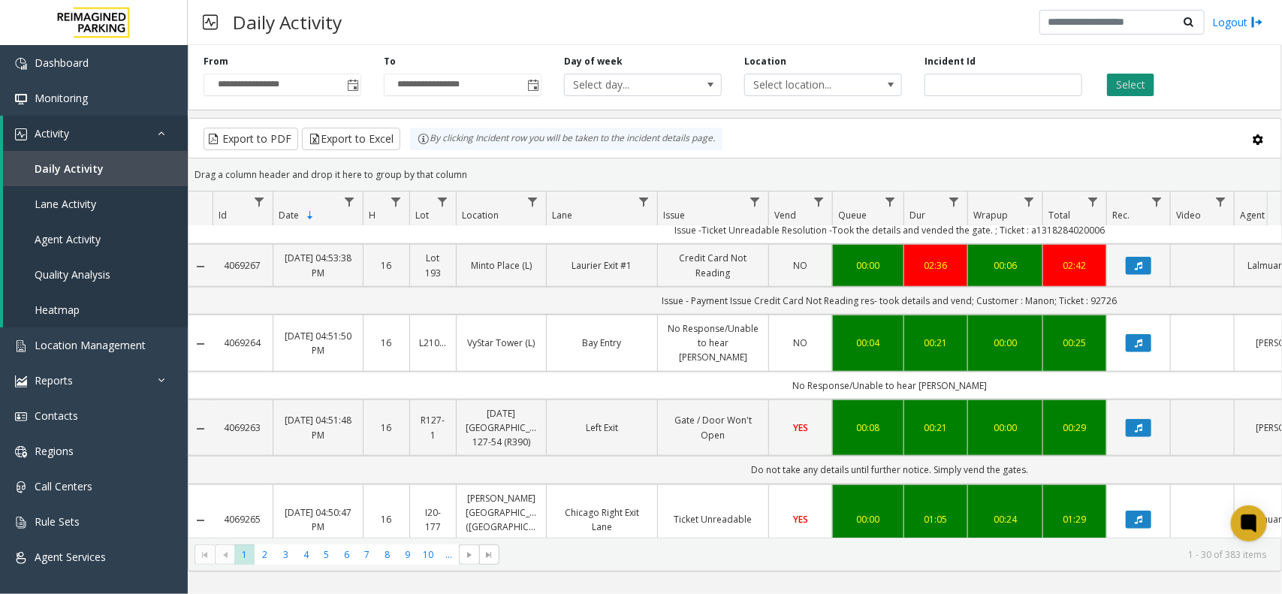
click at [1134, 83] on button "Select" at bounding box center [1130, 85] width 47 height 23
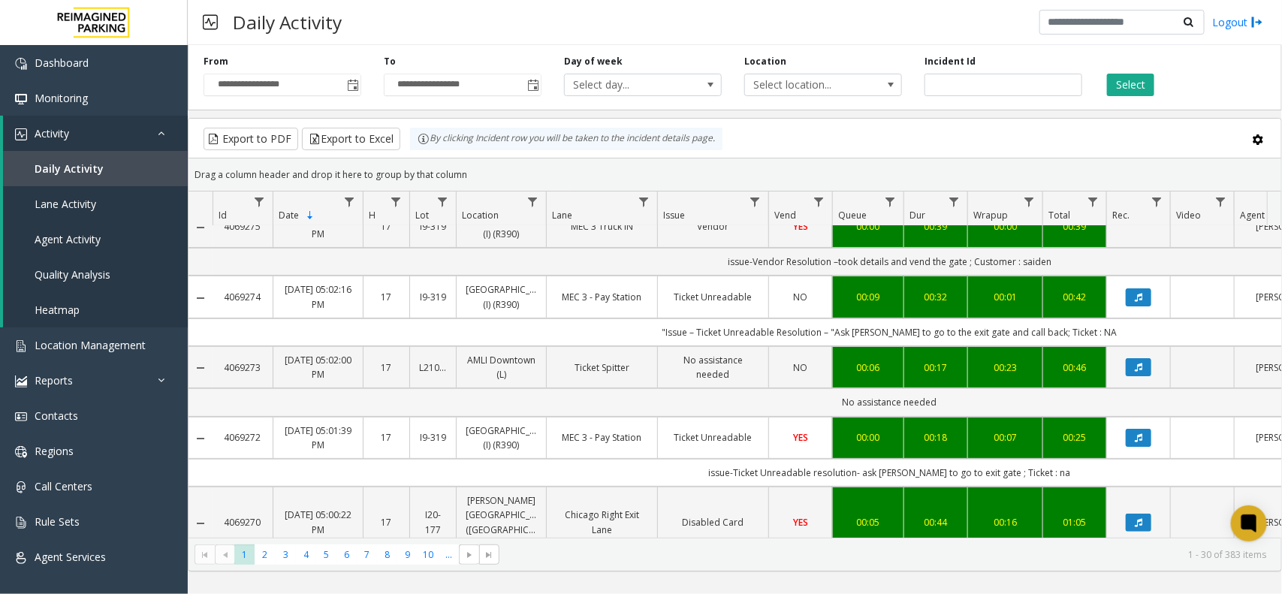
scroll to position [0, 0]
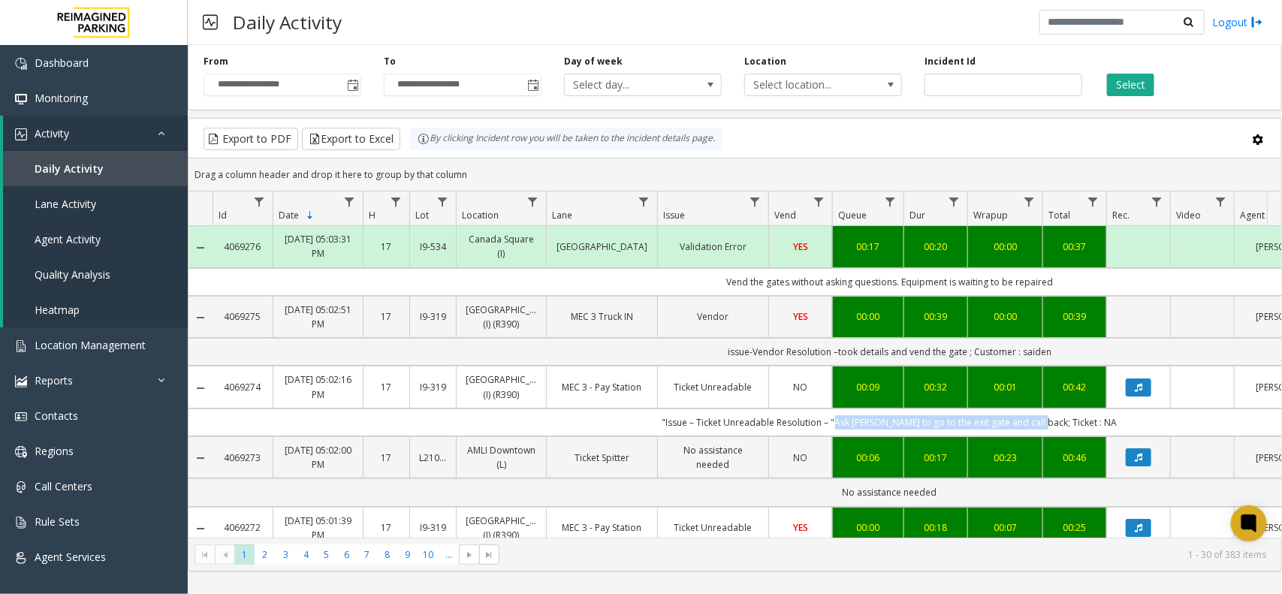
copy td ""Ask parker to go to the exit gate and call back;"
drag, startPoint x: 851, startPoint y: 458, endPoint x: 1051, endPoint y: 457, distance: 200.5
click at [1051, 436] on td ""Issue – Ticket Unreadable Resolution – "Ask parker to go to the exit gate and …" at bounding box center [890, 423] width 1354 height 28
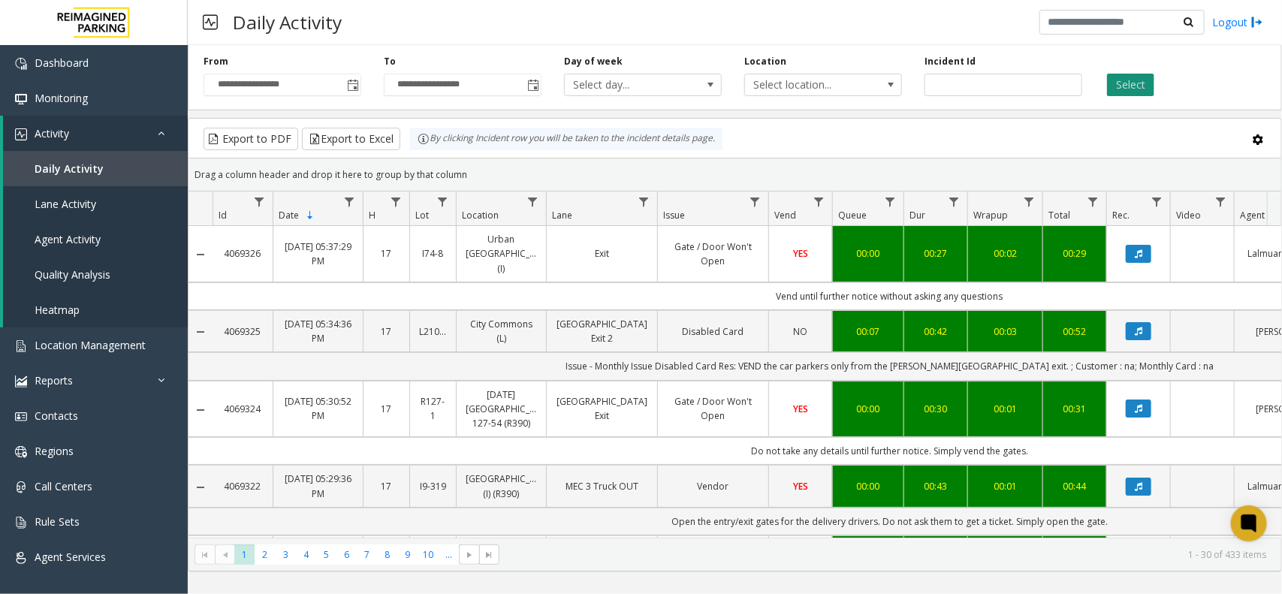
click at [1151, 81] on button "Select" at bounding box center [1130, 85] width 47 height 23
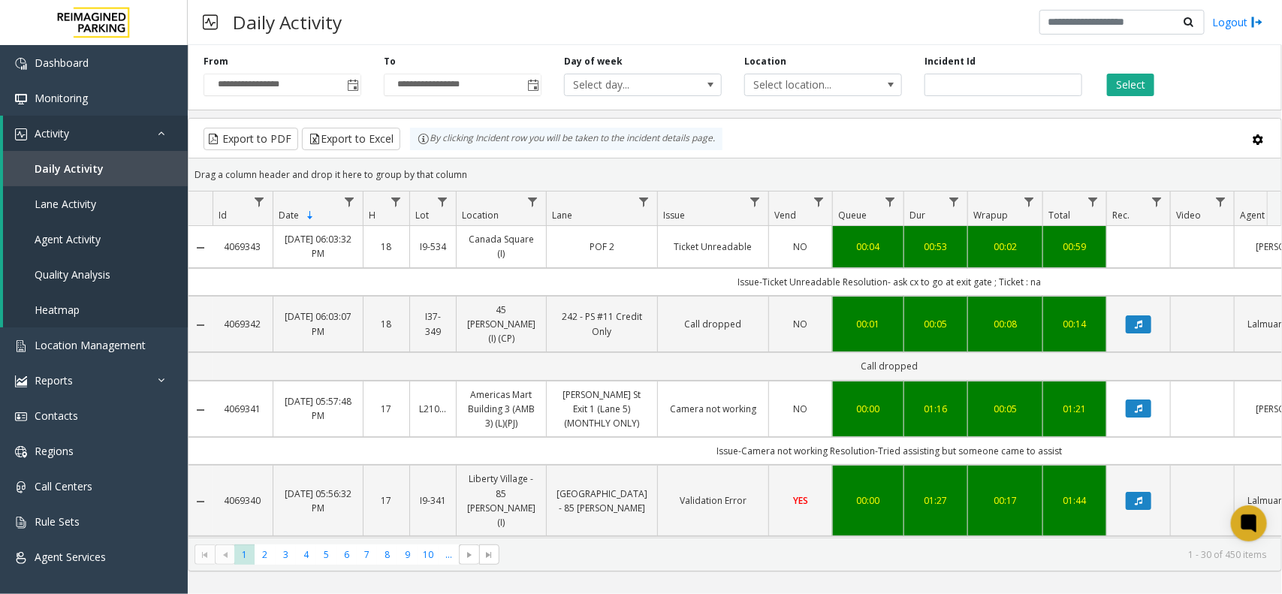
drag, startPoint x: 1108, startPoint y: 83, endPoint x: 883, endPoint y: 61, distance: 226.4
click at [815, 38] on div "Daily Activity Logout" at bounding box center [735, 22] width 1094 height 45
click at [1116, 85] on button "Select" at bounding box center [1130, 85] width 47 height 23
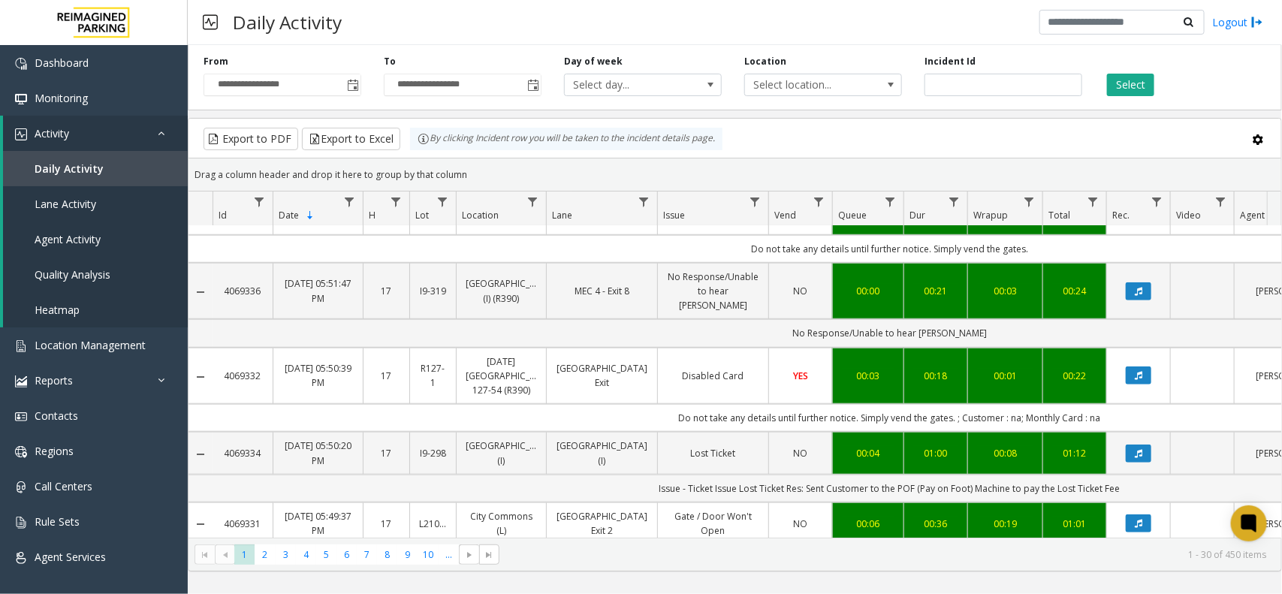
scroll to position [563, 0]
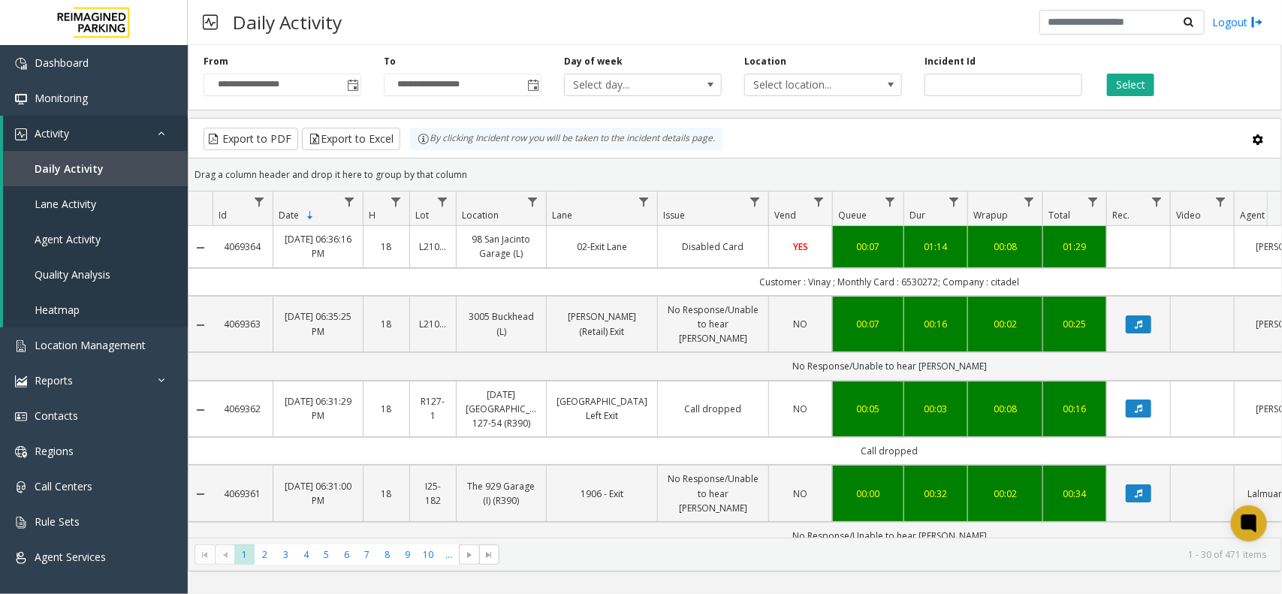
scroll to position [563, 0]
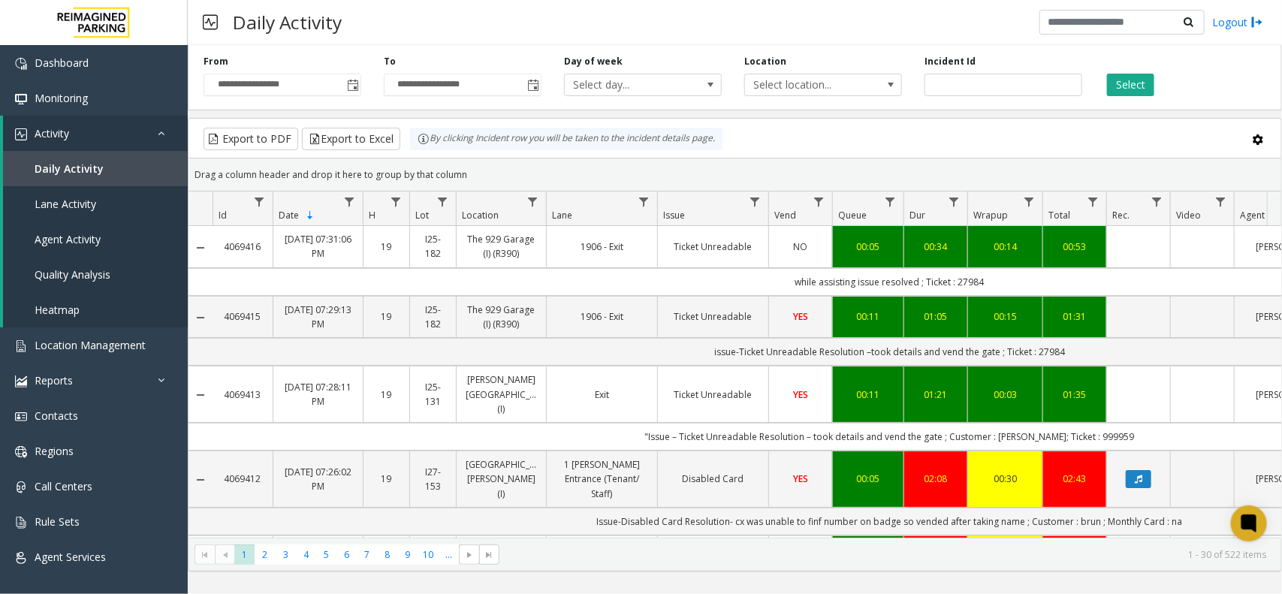
scroll to position [563, 0]
